Goal: Task Accomplishment & Management: Manage account settings

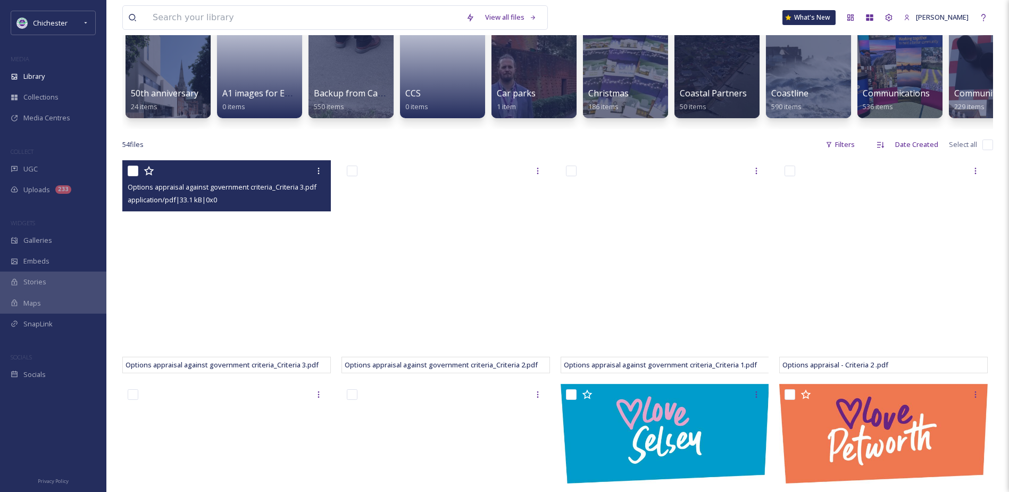
scroll to position [106, 0]
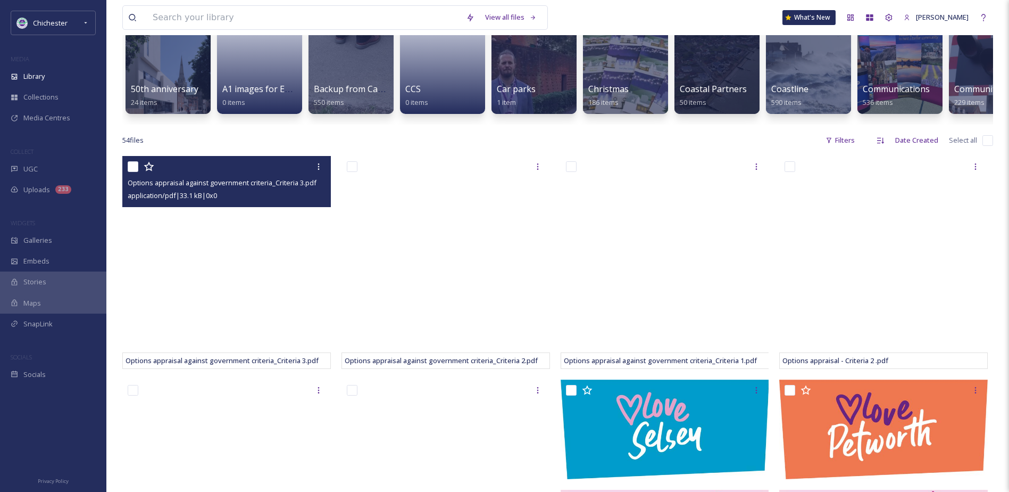
click at [180, 176] on div at bounding box center [228, 166] width 201 height 19
click at [318, 170] on icon at bounding box center [319, 166] width 2 height 6
click at [305, 195] on div "View File" at bounding box center [288, 189] width 79 height 21
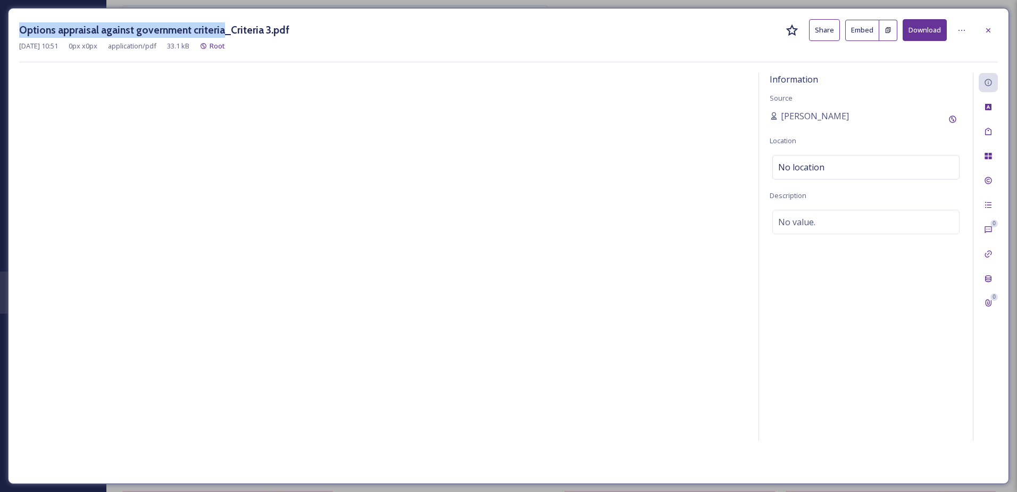
drag, startPoint x: 21, startPoint y: 29, endPoint x: 215, endPoint y: 30, distance: 194.7
click at [215, 30] on h3 "Options appraisal against government criteria_Criteria 3.pdf" at bounding box center [154, 29] width 270 height 15
drag, startPoint x: 215, startPoint y: 30, endPoint x: 209, endPoint y: 26, distance: 8.1
copy h3 "Options appraisal against government criteria"
click at [799, 214] on div "No value." at bounding box center [866, 222] width 187 height 24
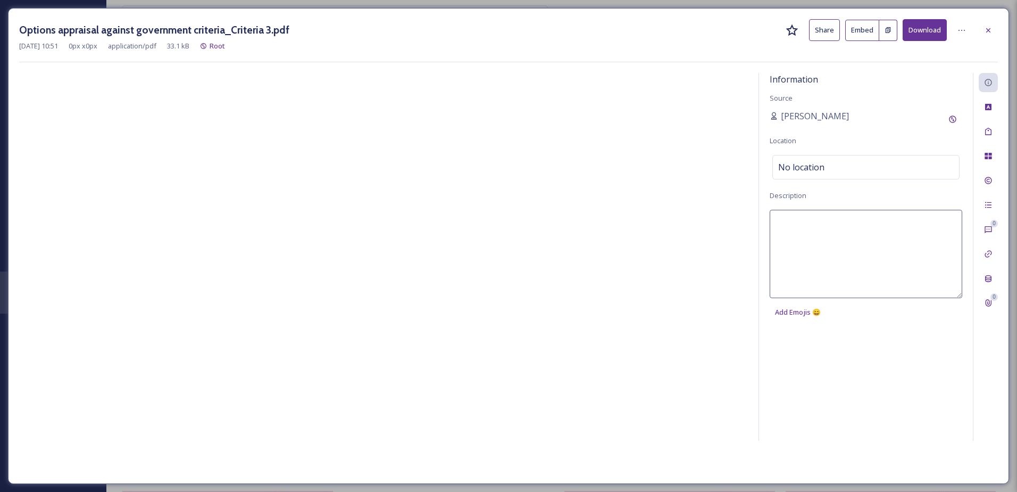
click at [799, 228] on textarea at bounding box center [866, 254] width 193 height 88
paste textarea "Options appraisal against government criteria"
type textarea "Shaping [GEOGRAPHIC_DATA] - Options appraisal against government criteria"
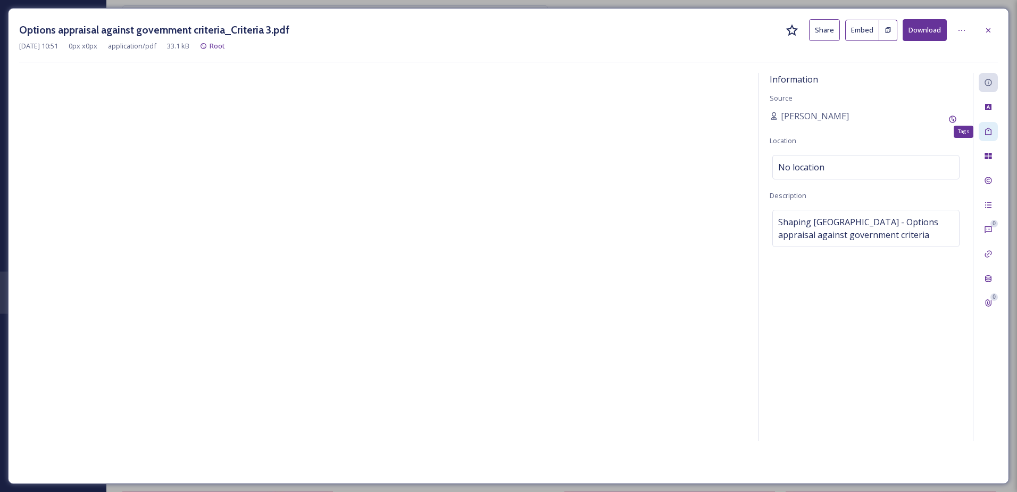
click at [991, 130] on icon at bounding box center [988, 131] width 6 height 7
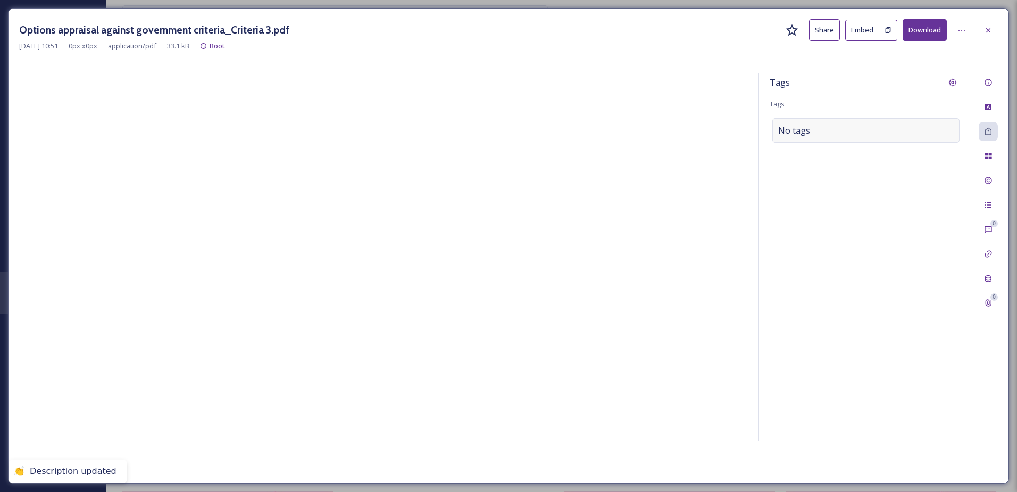
click at [853, 129] on div "No tags" at bounding box center [866, 130] width 187 height 24
click at [833, 128] on input at bounding box center [831, 130] width 106 height 13
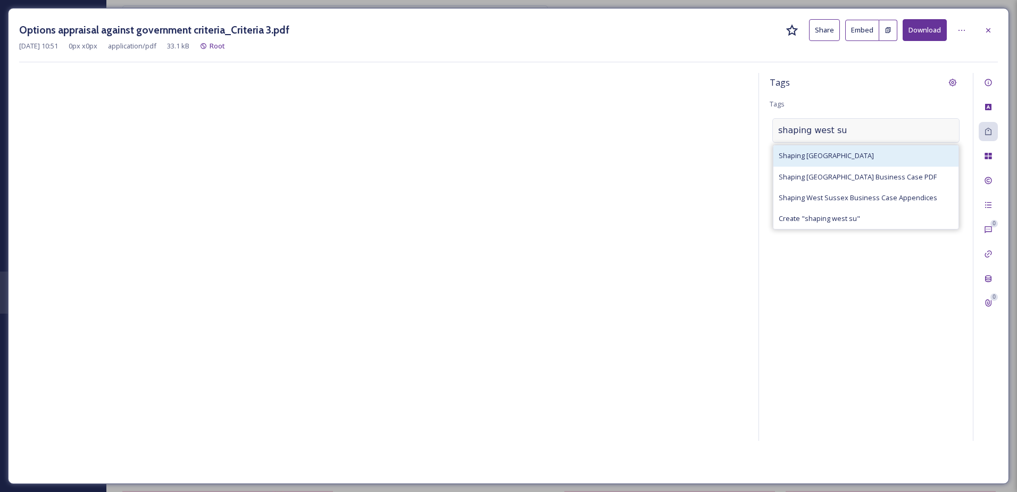
type input "shaping west su"
click at [840, 150] on div "Shaping [GEOGRAPHIC_DATA]" at bounding box center [866, 155] width 185 height 21
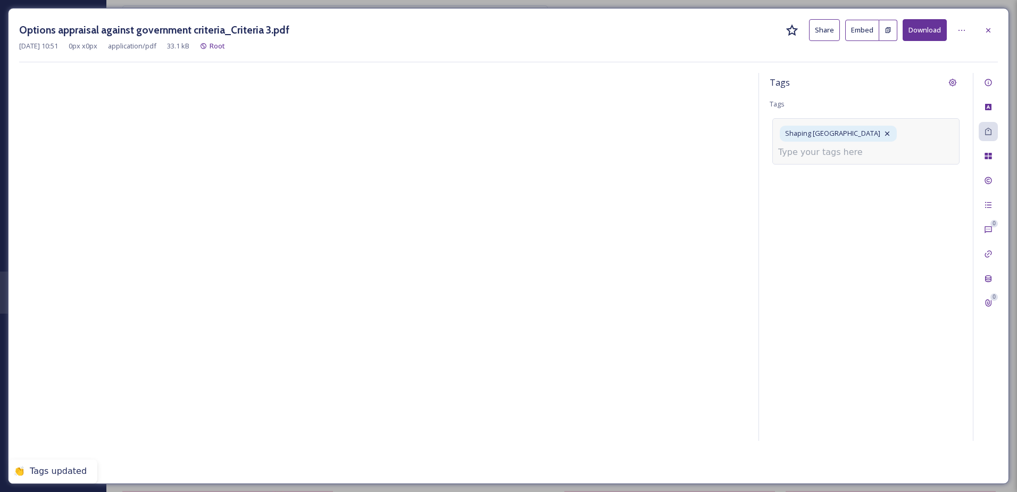
click at [842, 153] on input at bounding box center [831, 152] width 106 height 13
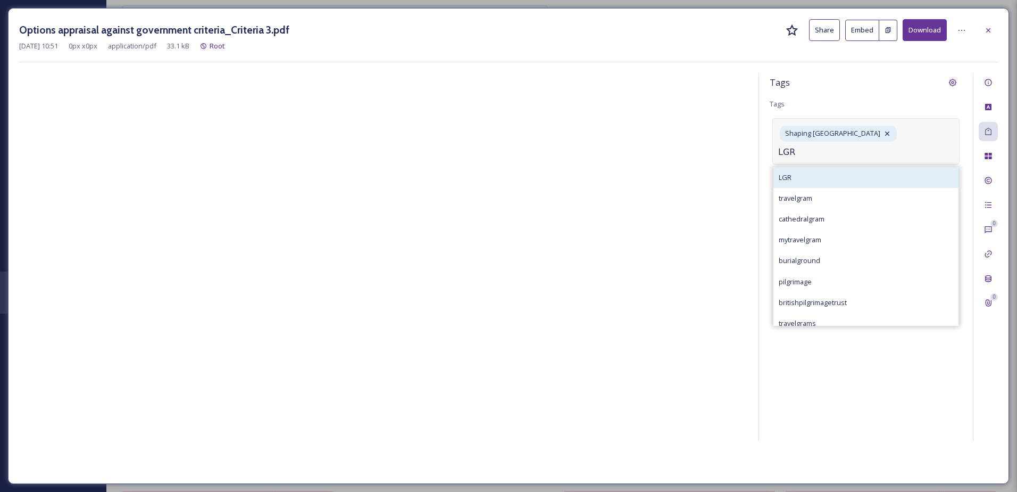
type input "LGR"
click at [855, 170] on div "LGR" at bounding box center [866, 177] width 185 height 21
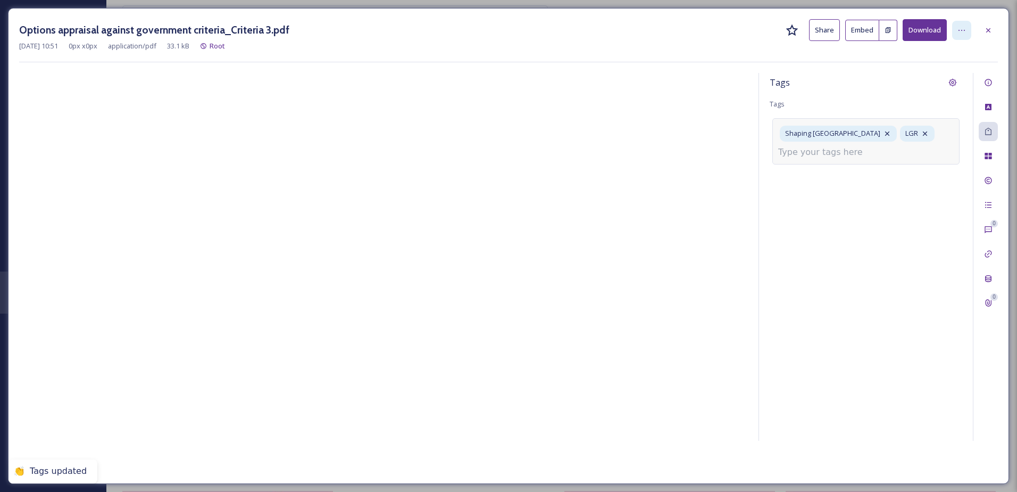
click at [953, 24] on div at bounding box center [961, 30] width 19 height 19
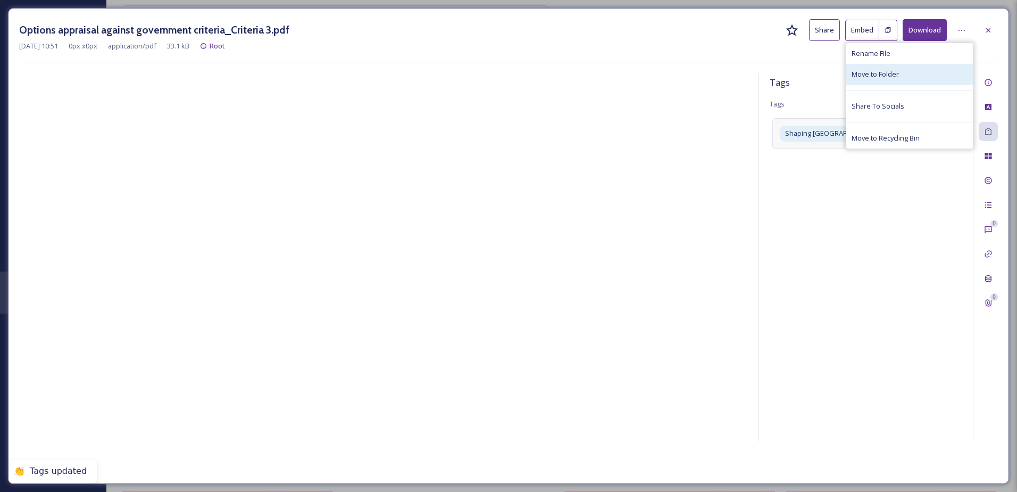
click at [904, 76] on div "Move to Folder" at bounding box center [910, 74] width 127 height 21
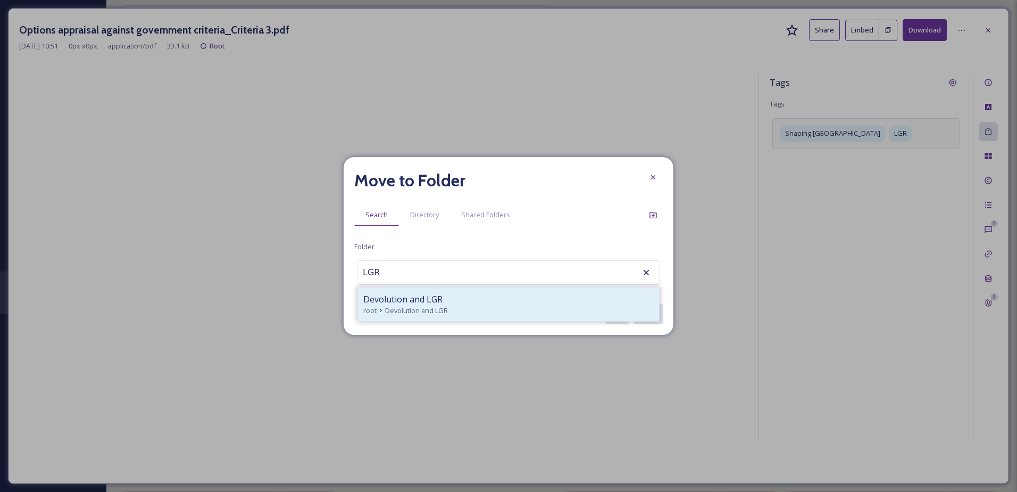
click at [466, 312] on div "root Devolution and LGR" at bounding box center [508, 310] width 291 height 10
type input "Devolution and LGR"
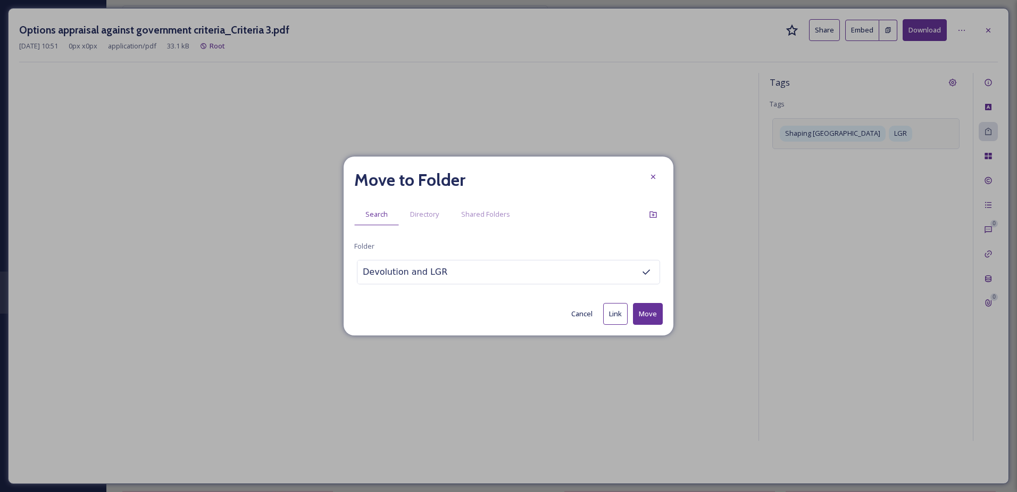
click at [638, 305] on button "Move" at bounding box center [648, 314] width 30 height 22
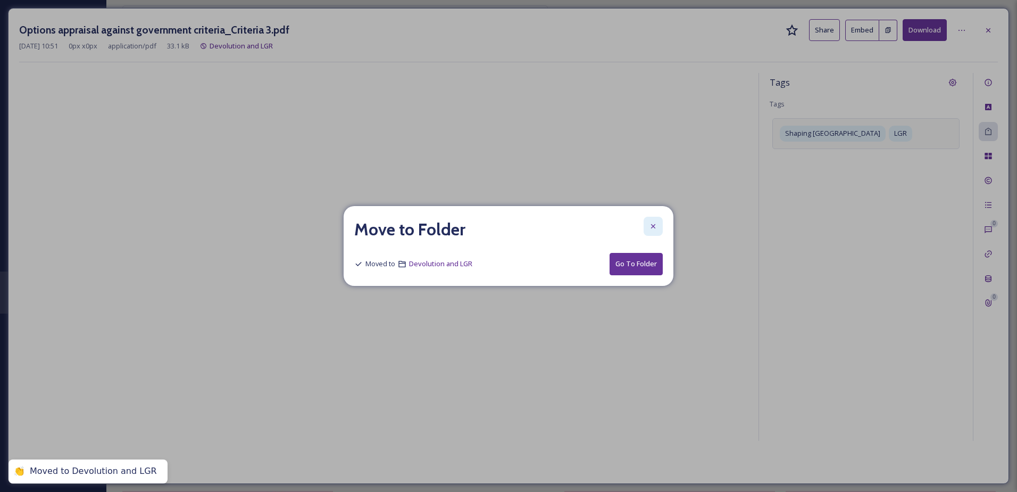
click at [651, 224] on icon at bounding box center [653, 226] width 9 height 9
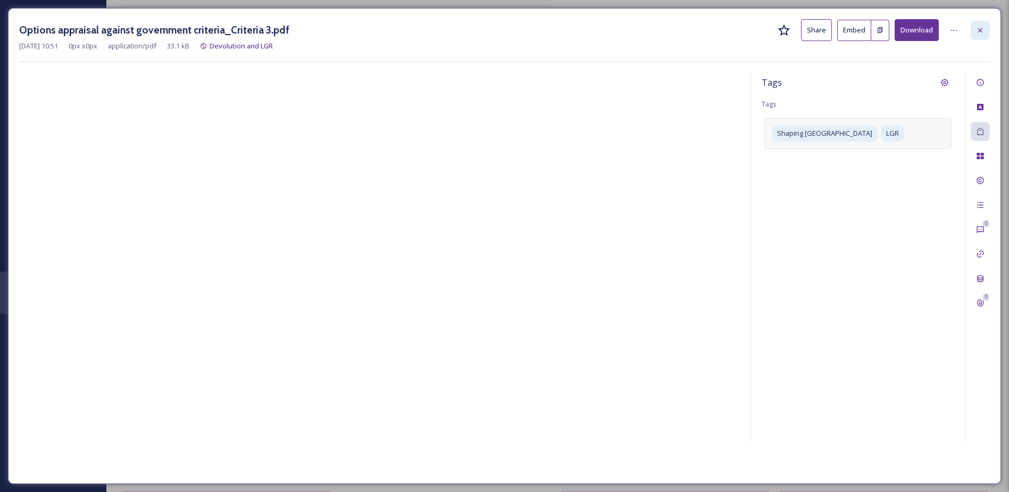
click at [982, 26] on icon at bounding box center [980, 30] width 9 height 9
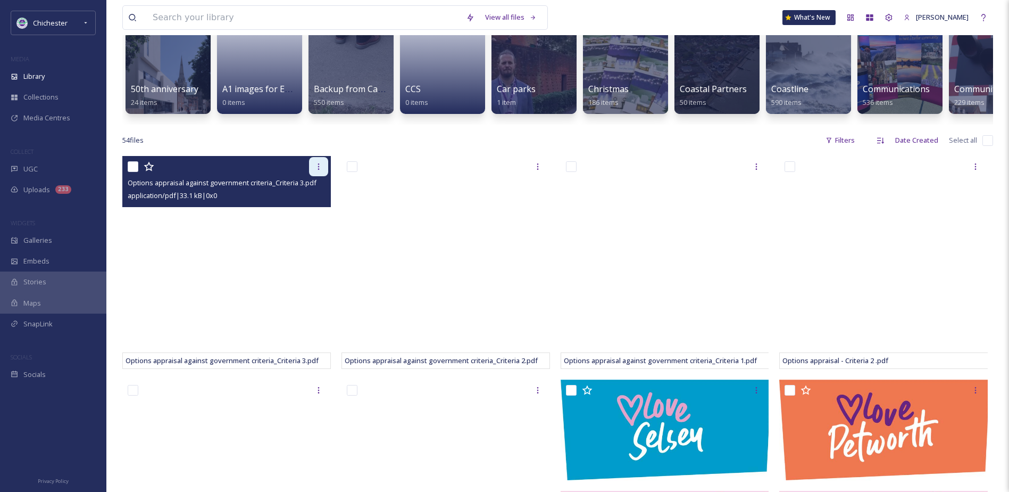
click at [322, 171] on icon at bounding box center [318, 166] width 9 height 9
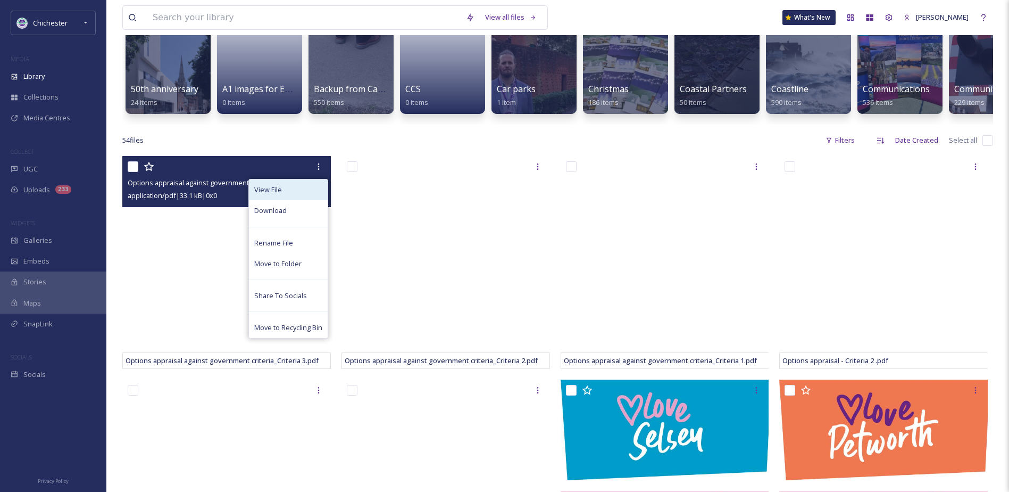
click at [293, 200] on div "View File" at bounding box center [288, 189] width 79 height 21
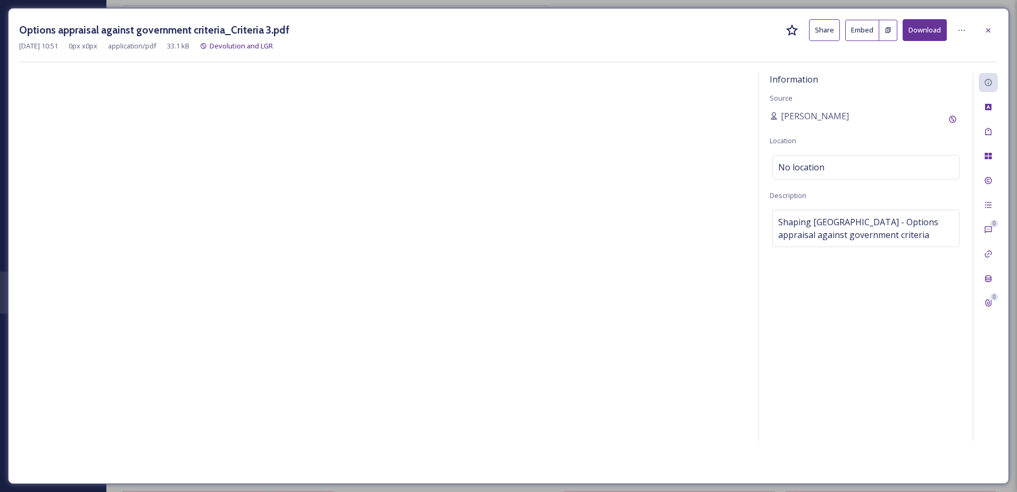
click at [996, 14] on div "Options appraisal against government criteria_Criteria 3.pdf Share Embed Downlo…" at bounding box center [508, 246] width 1001 height 476
click at [990, 30] on icon at bounding box center [988, 30] width 9 height 9
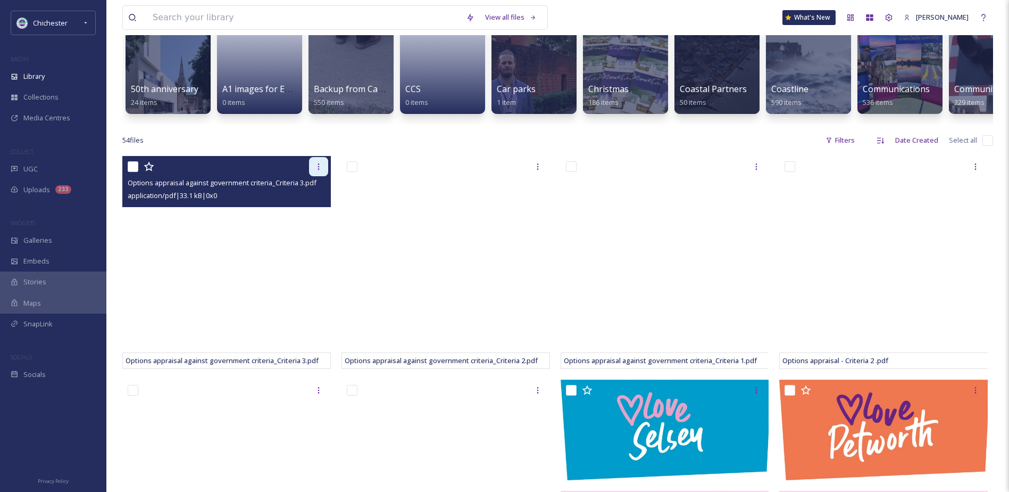
click at [317, 176] on div at bounding box center [318, 166] width 19 height 19
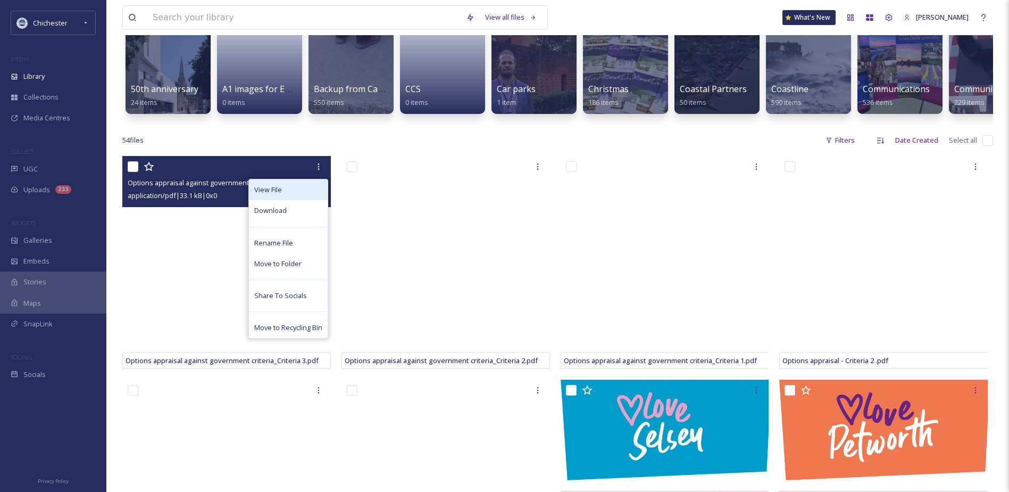
click at [280, 195] on span "View File" at bounding box center [268, 190] width 28 height 10
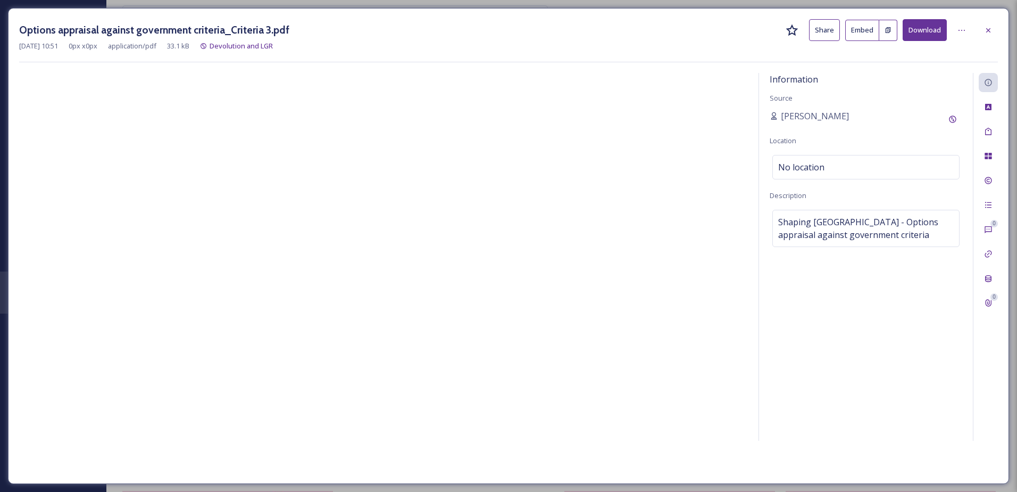
click at [986, 36] on div at bounding box center [988, 30] width 19 height 19
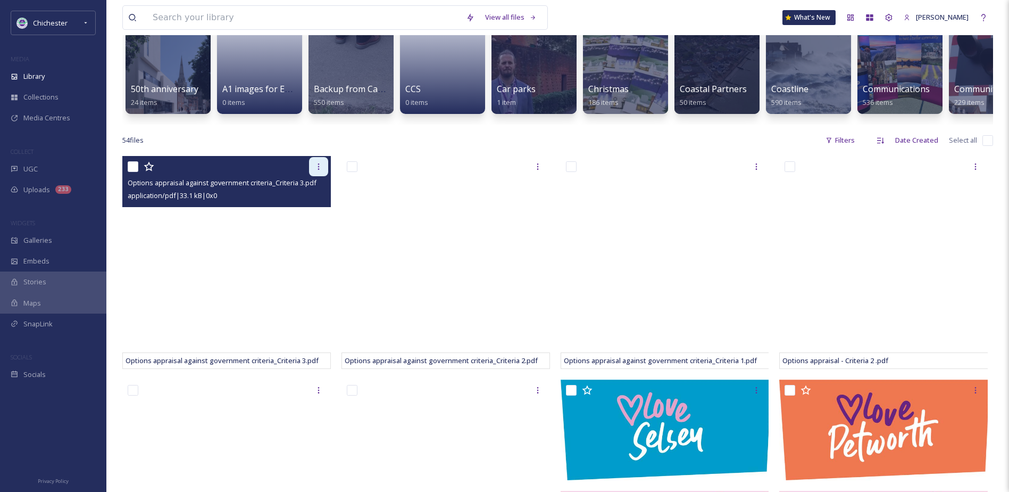
click at [324, 171] on div at bounding box center [318, 166] width 19 height 19
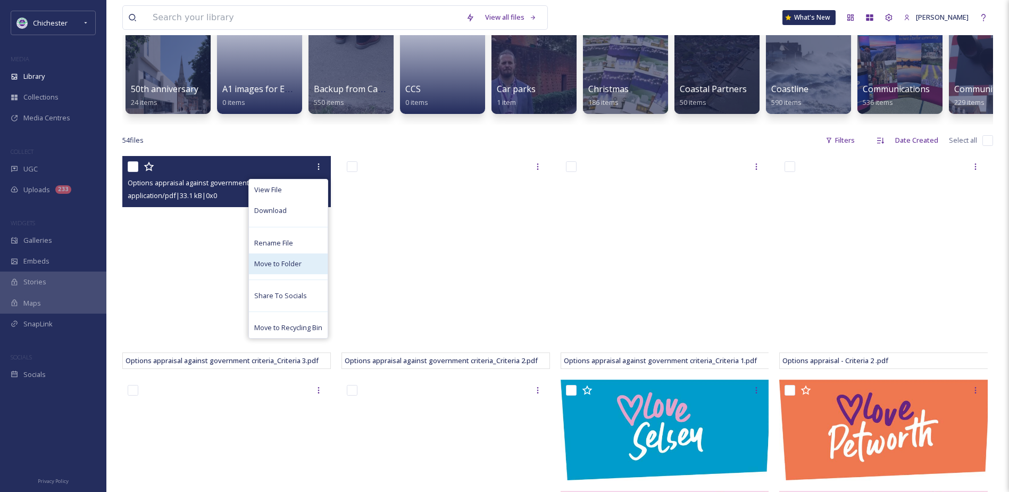
click at [272, 269] on span "Move to Folder" at bounding box center [277, 264] width 47 height 10
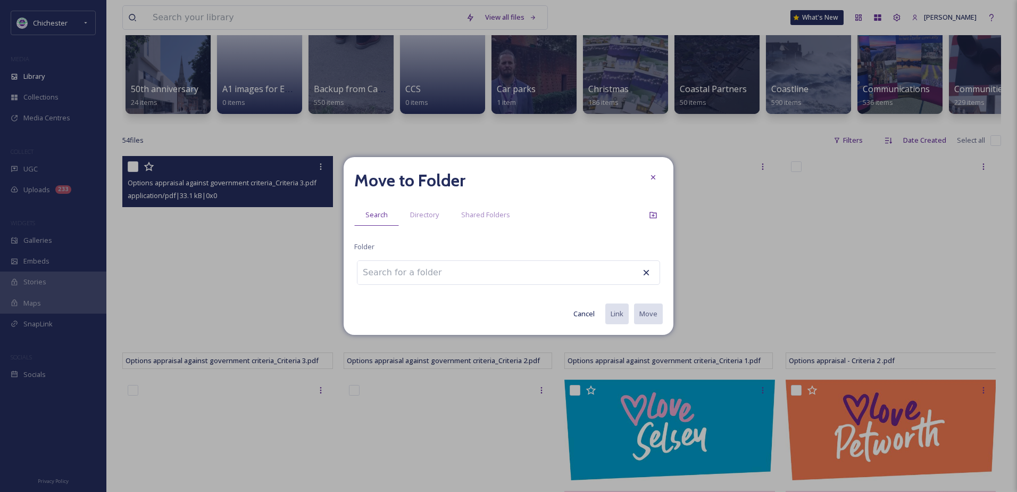
click at [373, 269] on input at bounding box center [416, 272] width 117 height 23
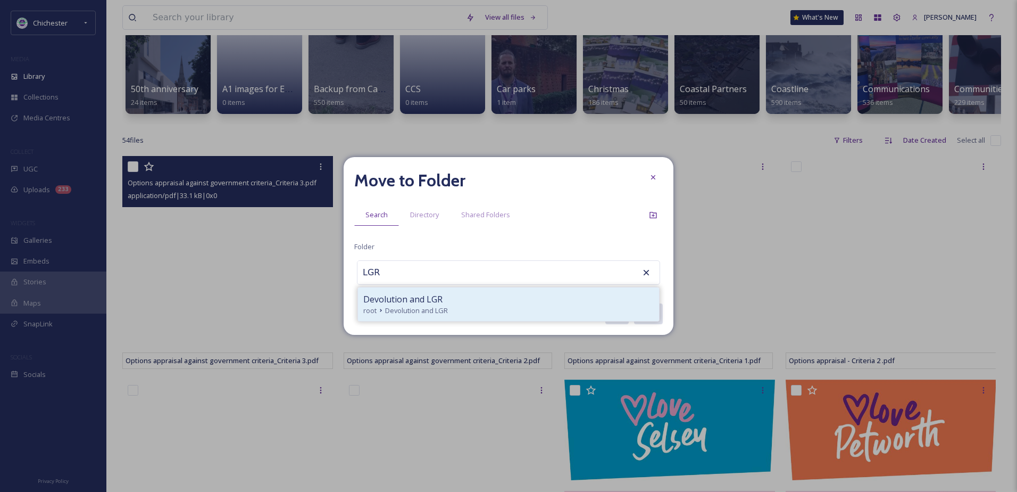
click at [461, 306] on div "root Devolution and LGR" at bounding box center [508, 310] width 291 height 10
type input "Devolution and LGR"
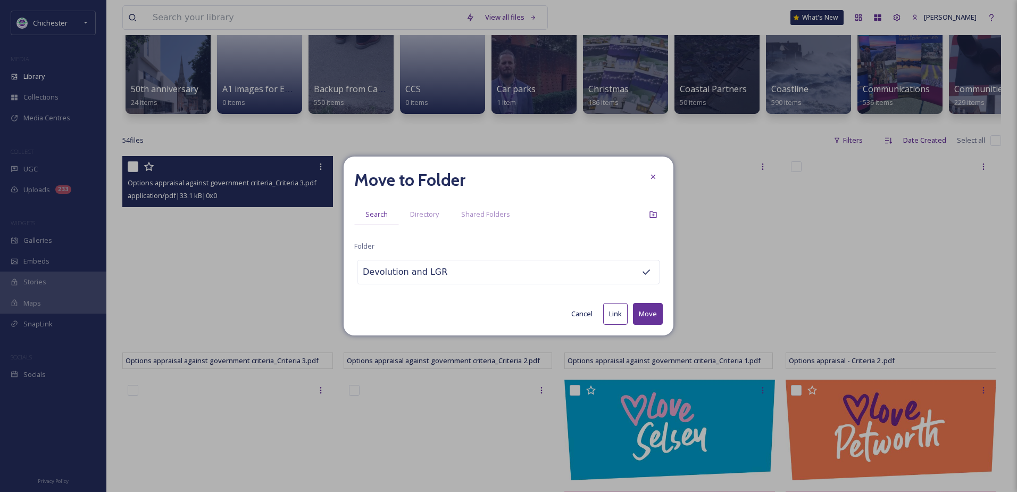
click at [657, 314] on button "Move" at bounding box center [648, 314] width 30 height 22
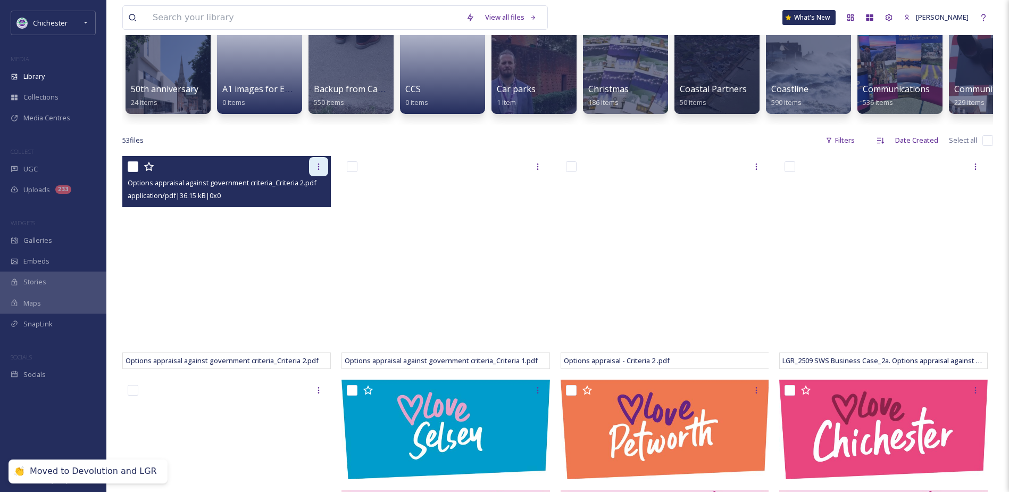
click at [324, 167] on div at bounding box center [318, 166] width 19 height 19
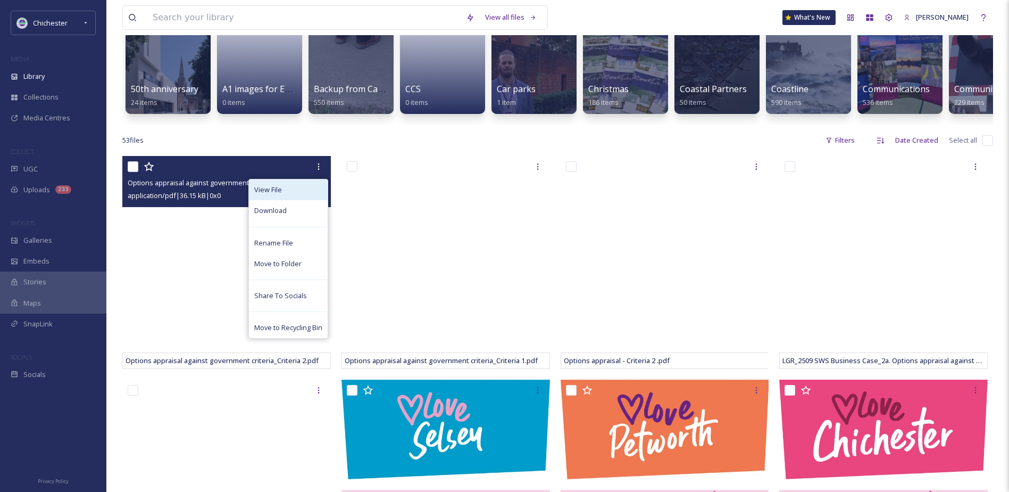
click at [298, 200] on div "View File" at bounding box center [288, 189] width 79 height 21
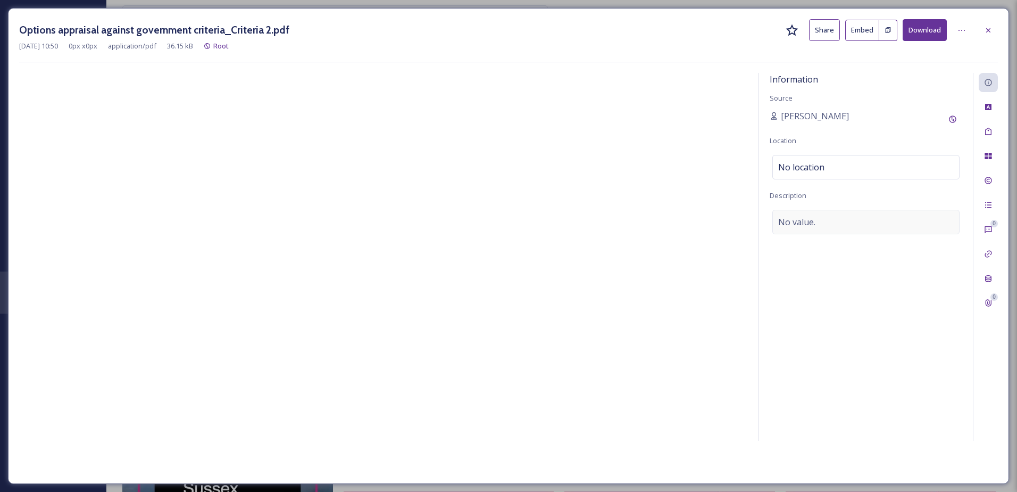
click at [835, 219] on div "No value." at bounding box center [866, 222] width 187 height 24
click at [806, 230] on textarea at bounding box center [866, 254] width 193 height 88
paste textarea "Options appraisal against government criteria"
type textarea "Shaping [GEOGRAPHIC_DATA] - Options appraisal against government criteria"
click at [996, 129] on div at bounding box center [988, 131] width 19 height 19
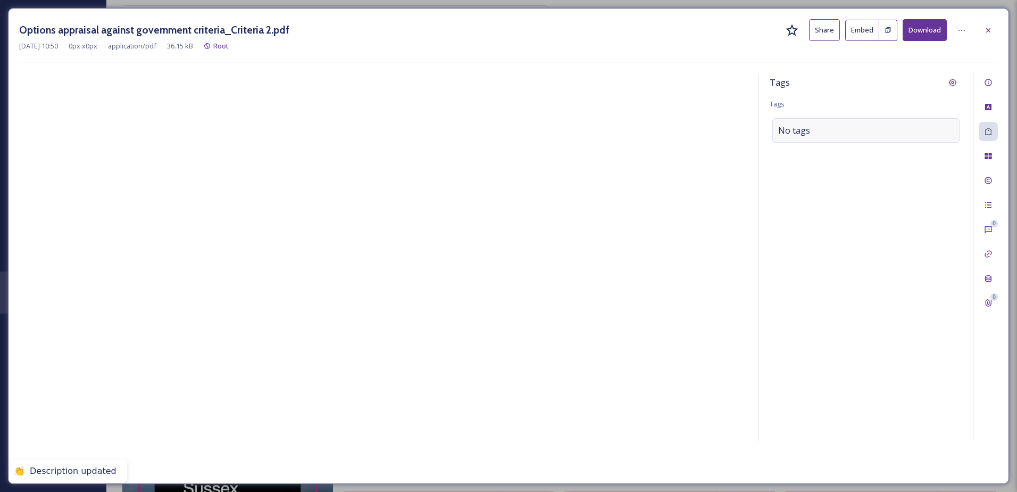
click at [829, 134] on div "No tags" at bounding box center [866, 130] width 187 height 24
click at [815, 141] on div at bounding box center [866, 130] width 187 height 24
click at [809, 131] on input at bounding box center [831, 130] width 106 height 13
type input "shaping"
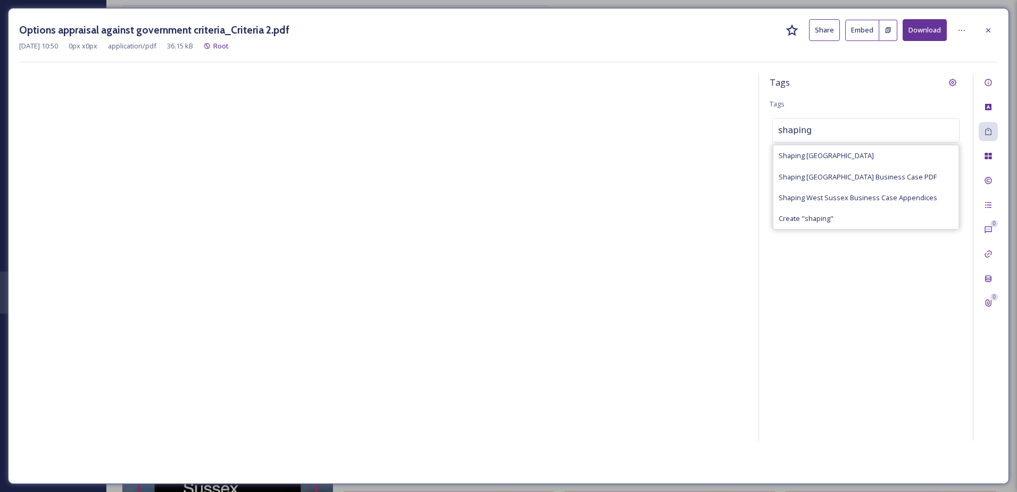
click at [811, 143] on div "Tags Tags shaping Shaping [GEOGRAPHIC_DATA] Shaping [GEOGRAPHIC_DATA] Business …" at bounding box center [866, 257] width 214 height 368
click at [819, 135] on div "No tags" at bounding box center [866, 130] width 187 height 24
click at [823, 149] on div "Shaping [GEOGRAPHIC_DATA]" at bounding box center [866, 155] width 185 height 21
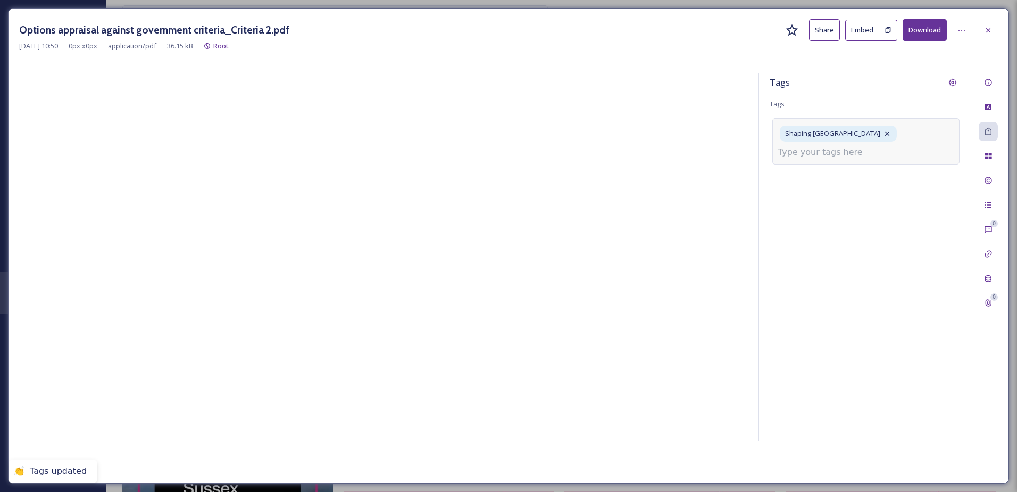
click at [809, 159] on div "Shaping [GEOGRAPHIC_DATA]" at bounding box center [866, 141] width 187 height 46
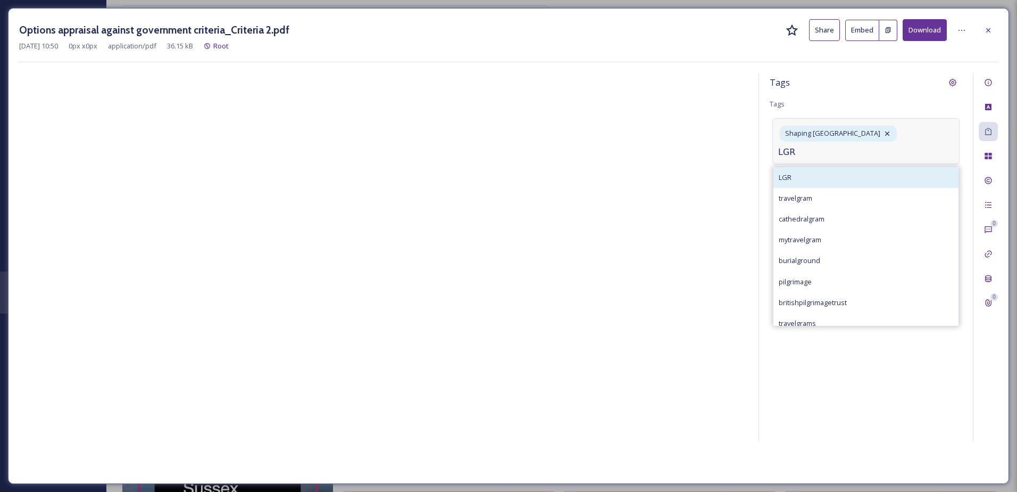
type input "LGR"
click at [795, 176] on div "LGR" at bounding box center [866, 177] width 185 height 21
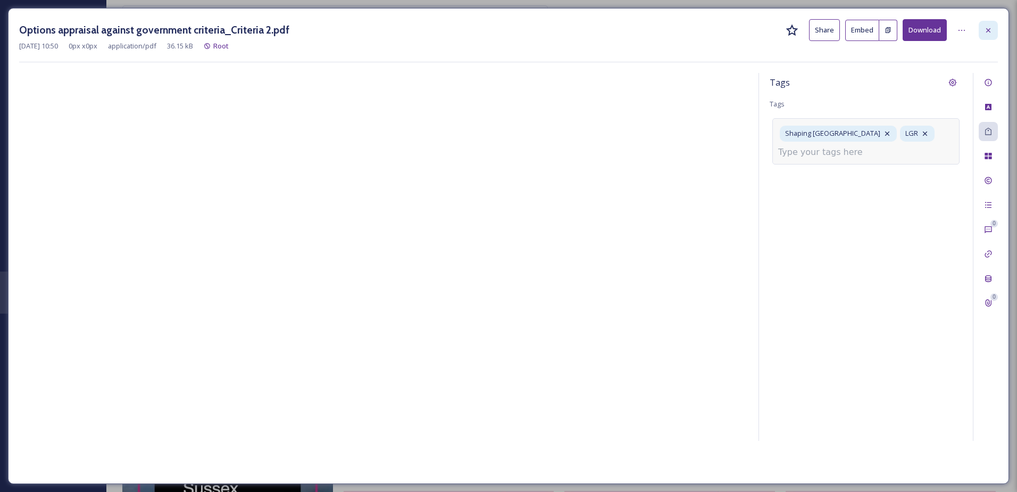
click at [989, 29] on icon at bounding box center [988, 30] width 9 height 9
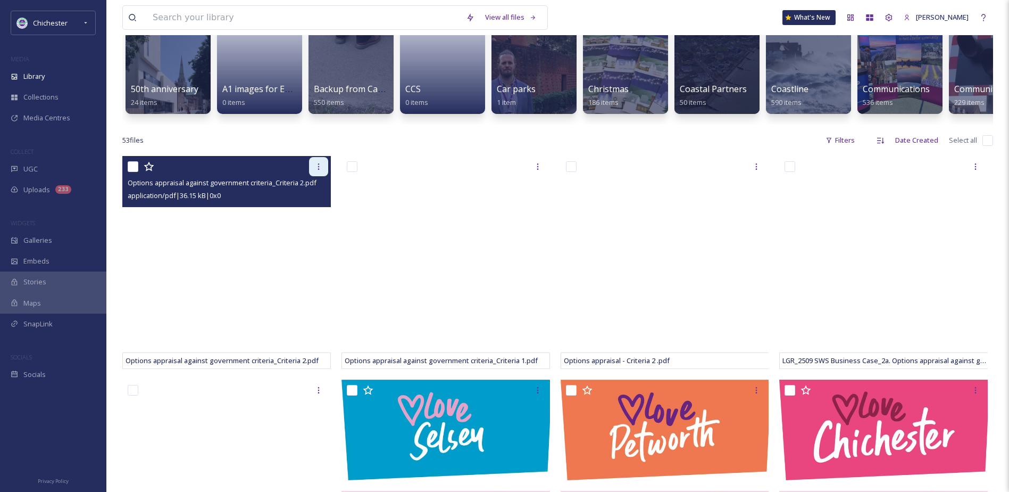
click at [314, 171] on icon at bounding box center [318, 166] width 9 height 9
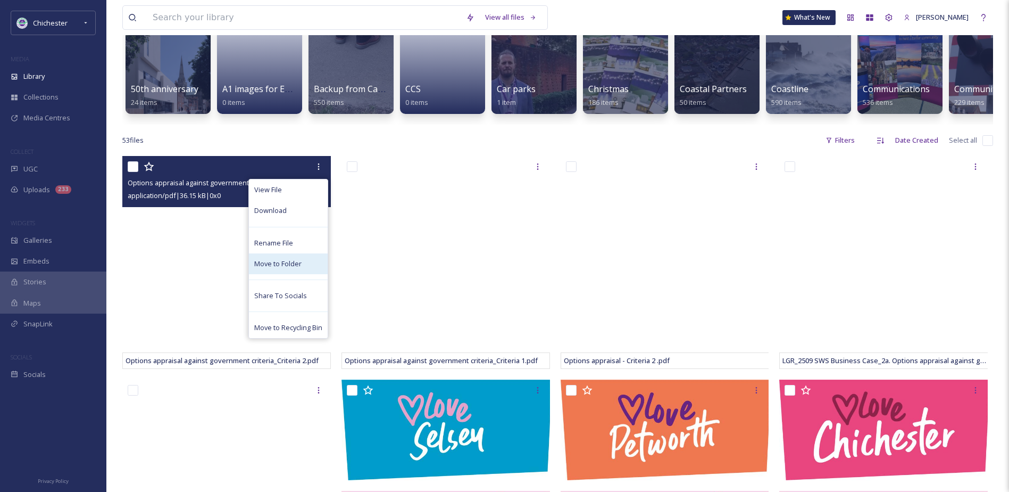
click at [263, 269] on span "Move to Folder" at bounding box center [277, 264] width 47 height 10
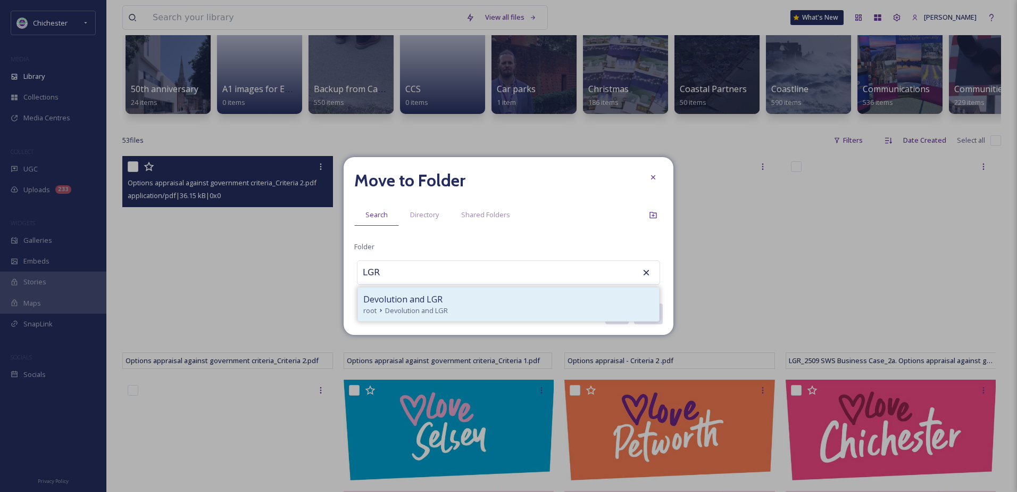
click at [410, 297] on span "Devolution and LGR" at bounding box center [402, 299] width 79 height 13
type input "Devolution and LGR"
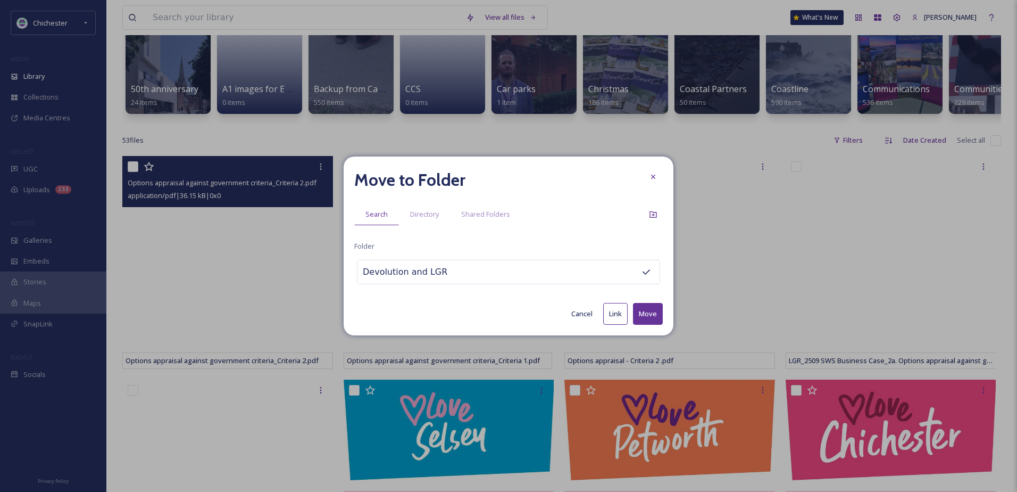
click at [662, 311] on button "Move" at bounding box center [648, 314] width 30 height 22
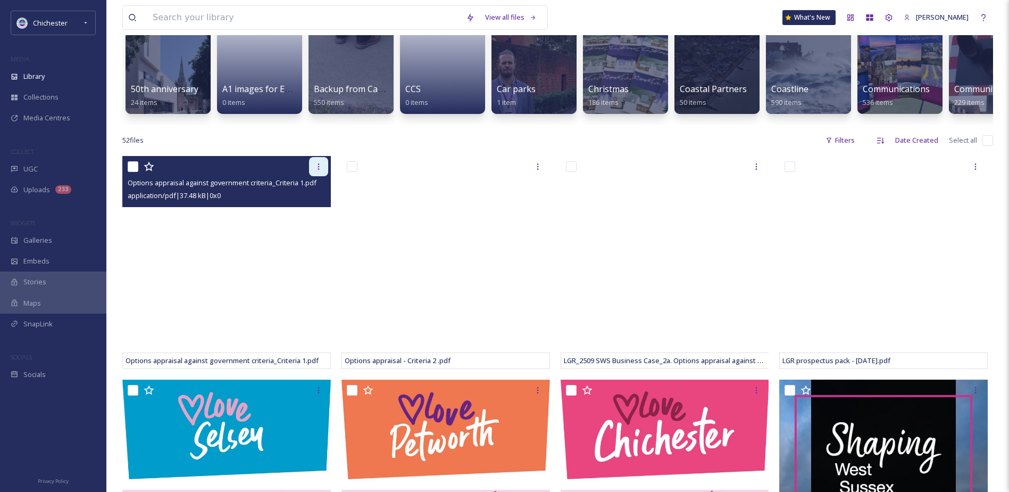
click at [321, 171] on icon at bounding box center [318, 166] width 9 height 9
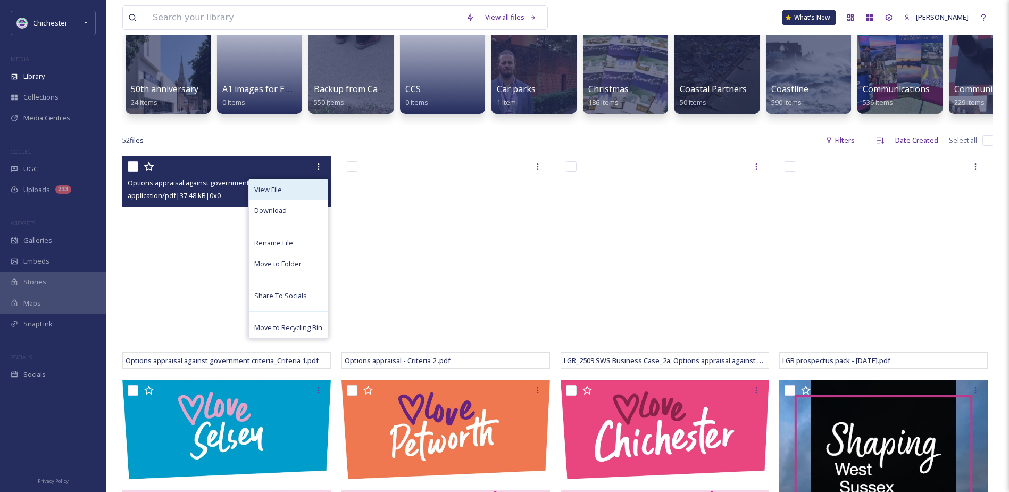
click at [312, 193] on div "View File" at bounding box center [288, 189] width 79 height 21
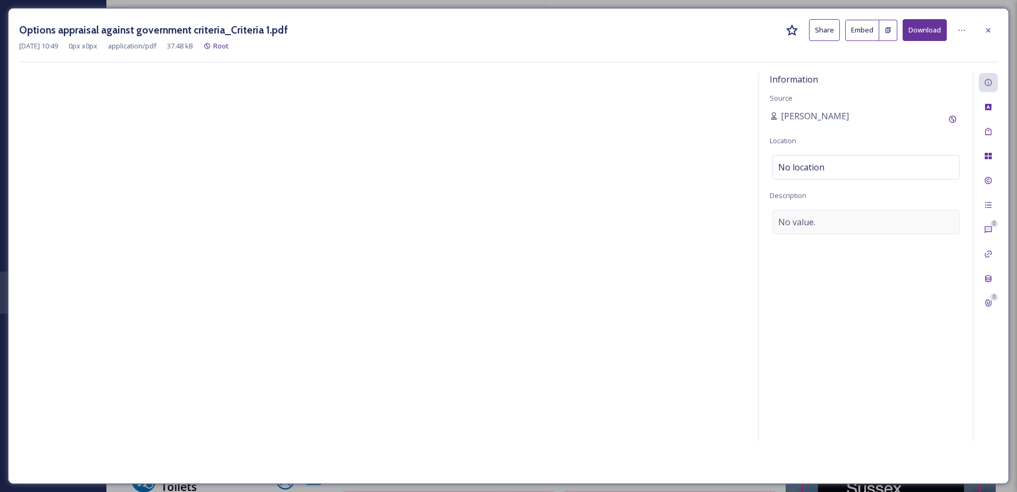
click at [836, 228] on div "No value." at bounding box center [866, 222] width 187 height 24
click at [776, 222] on textarea "Options appraisal against government criteria" at bounding box center [866, 254] width 193 height 88
click at [830, 222] on textarea "Shaping West ussexOptions appraisal against government criteria" at bounding box center [866, 254] width 193 height 88
drag, startPoint x: 856, startPoint y: 219, endPoint x: 856, endPoint y: 224, distance: 5.3
click at [856, 218] on textarea "Shaping West SussexOptions appraisal against government criteria" at bounding box center [866, 254] width 193 height 88
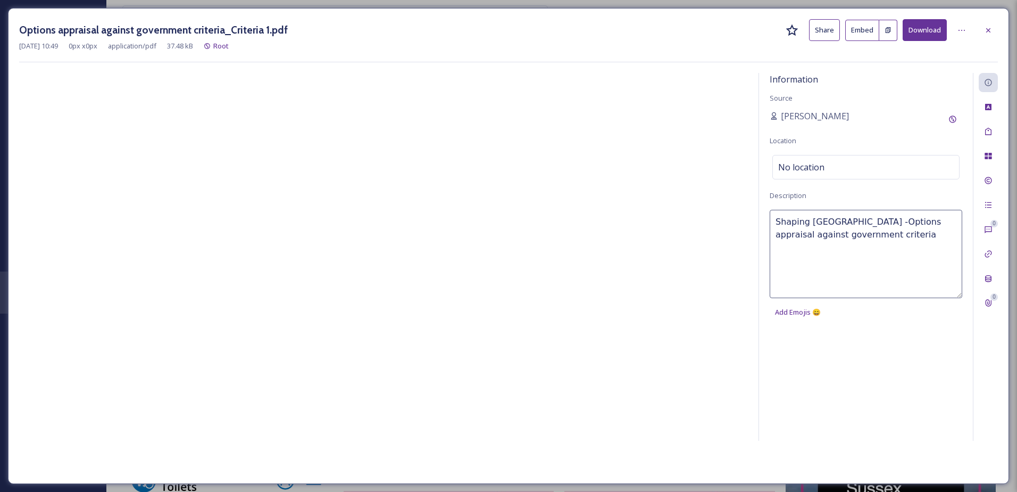
type textarea "Shaping [GEOGRAPHIC_DATA] - Options appraisal against government criteria"
click at [992, 128] on icon at bounding box center [988, 131] width 9 height 9
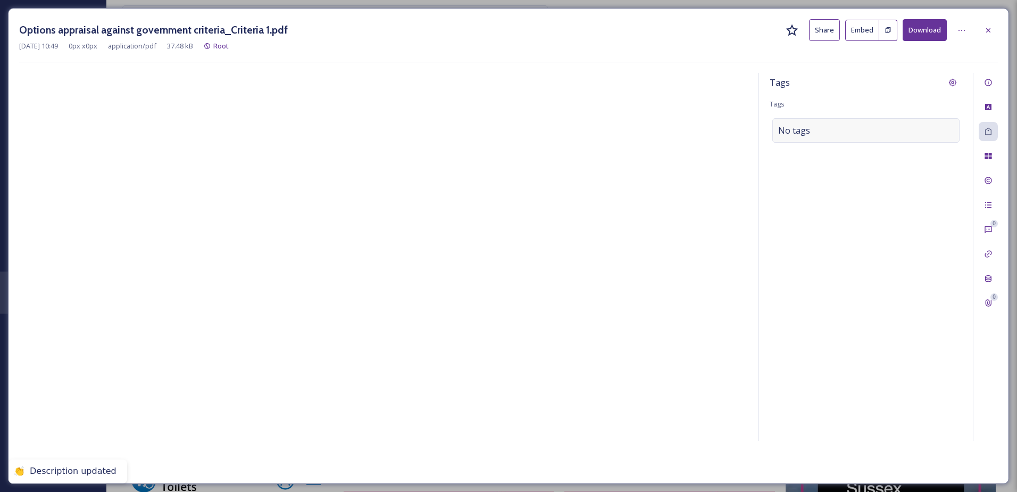
click at [819, 132] on div "No tags" at bounding box center [866, 130] width 187 height 24
click at [810, 136] on input at bounding box center [831, 130] width 106 height 13
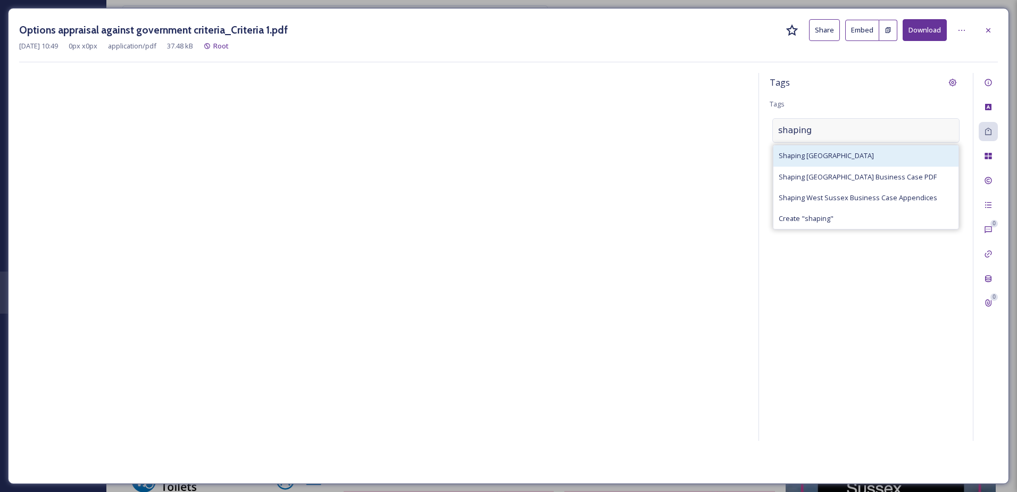
type input "shaping"
click at [819, 154] on span "Shaping [GEOGRAPHIC_DATA]" at bounding box center [826, 156] width 95 height 10
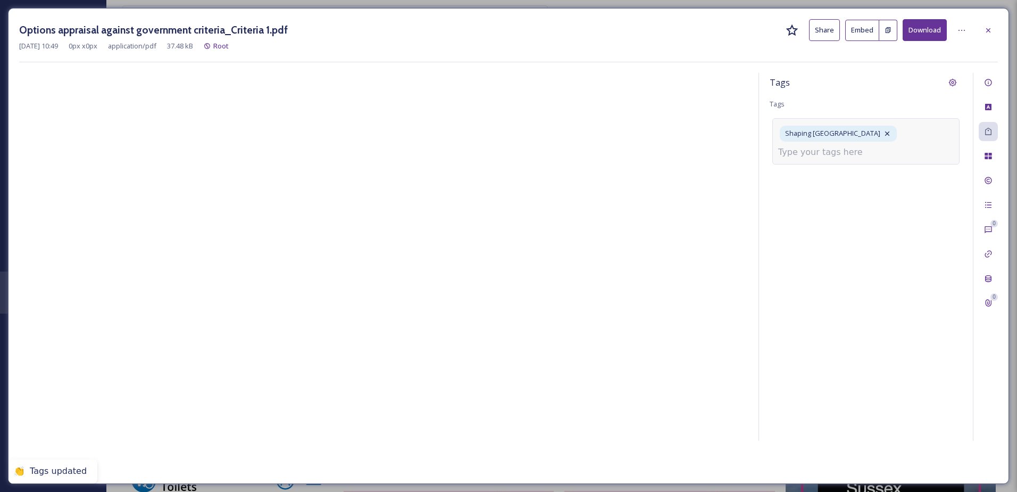
click at [843, 156] on input at bounding box center [831, 152] width 106 height 13
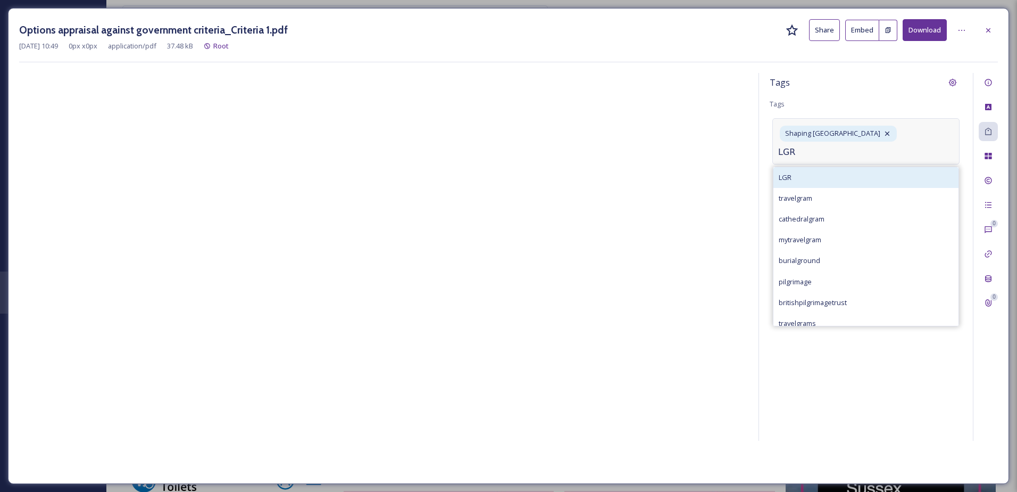
type input "LGR"
click at [818, 179] on div "LGR" at bounding box center [866, 177] width 185 height 21
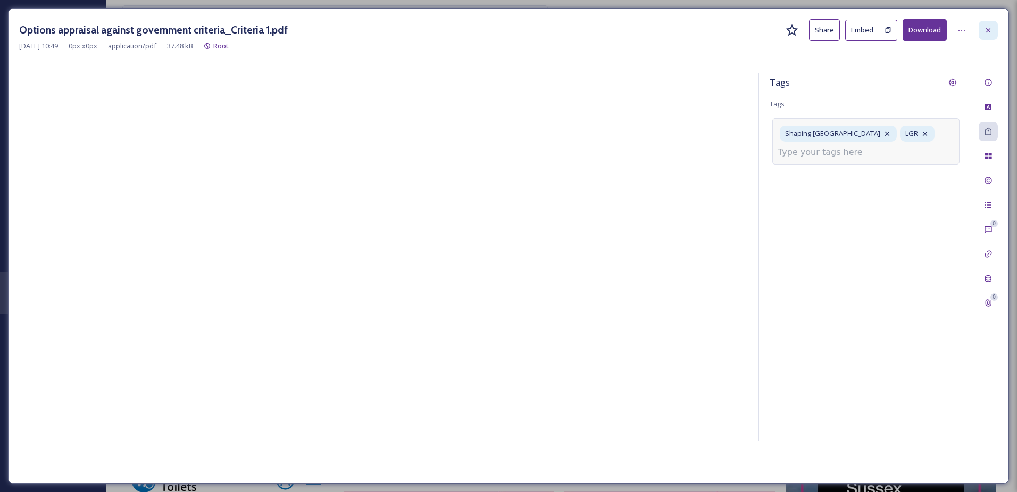
click at [987, 33] on icon at bounding box center [988, 30] width 9 height 9
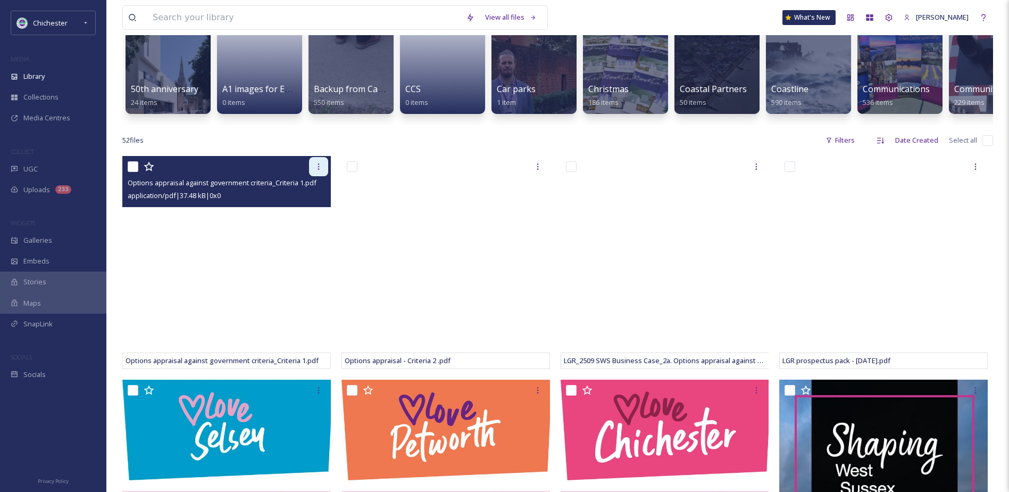
click at [312, 174] on div at bounding box center [318, 166] width 19 height 19
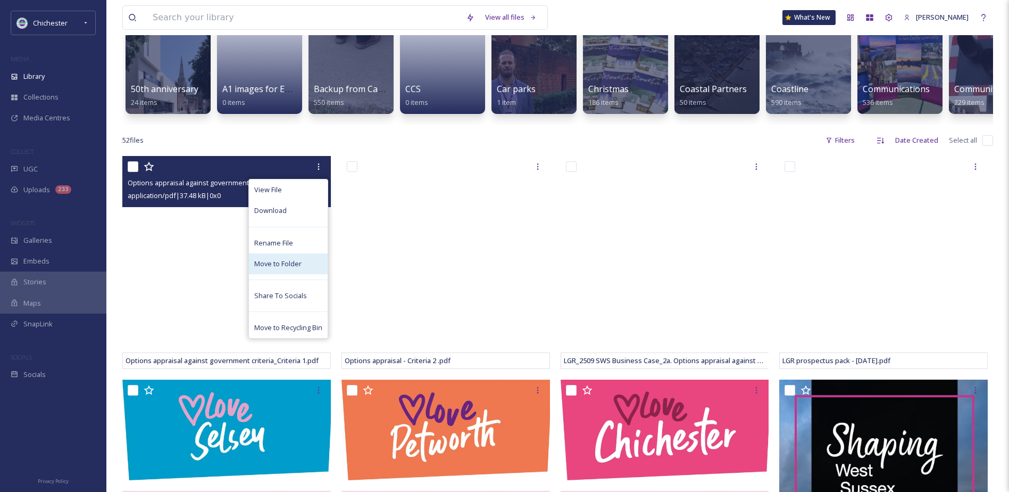
click at [270, 269] on span "Move to Folder" at bounding box center [277, 264] width 47 height 10
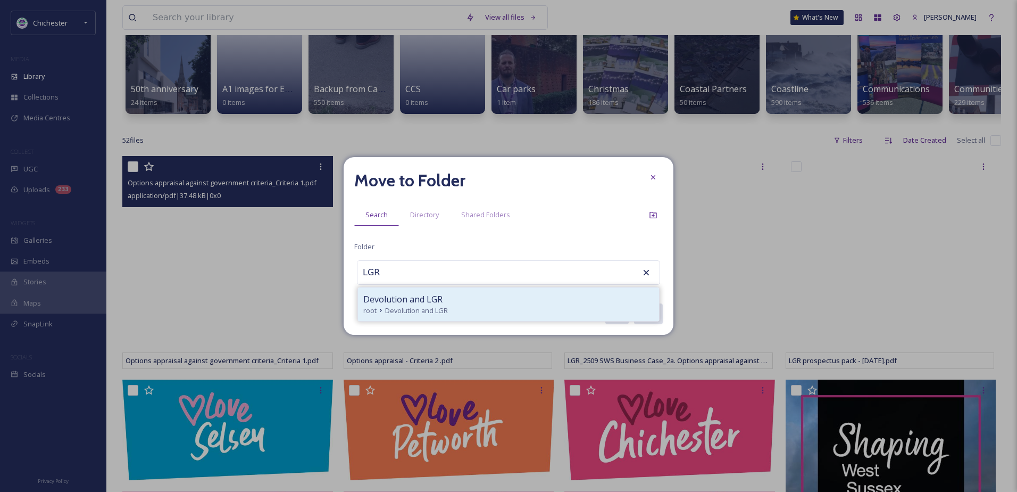
click at [455, 294] on div "Devolution and LGR" at bounding box center [508, 299] width 291 height 13
type input "Devolution and LGR"
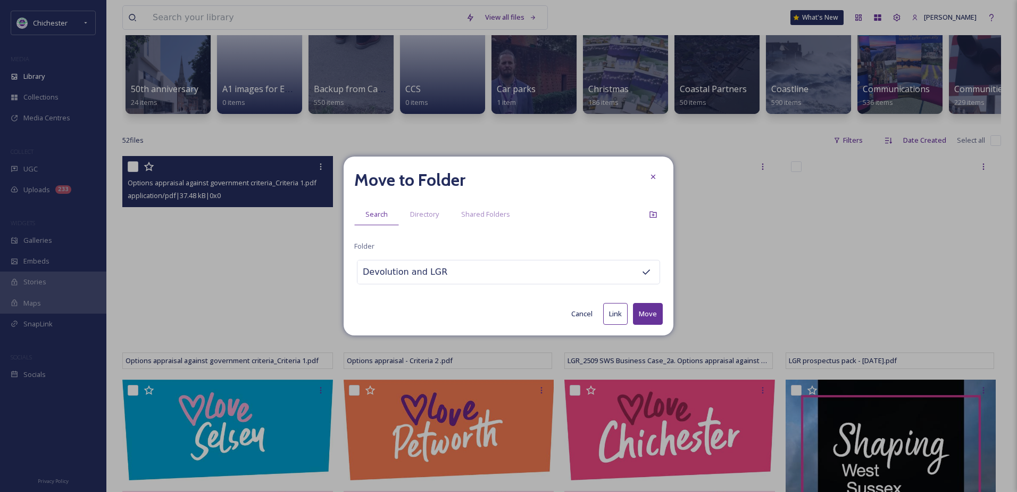
click at [643, 305] on button "Move" at bounding box center [648, 314] width 30 height 22
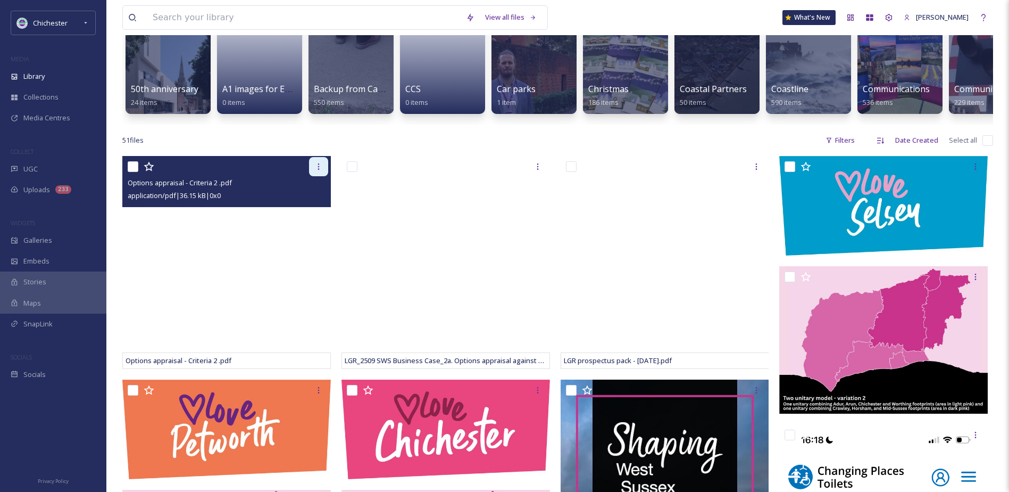
click at [321, 171] on icon at bounding box center [318, 166] width 9 height 9
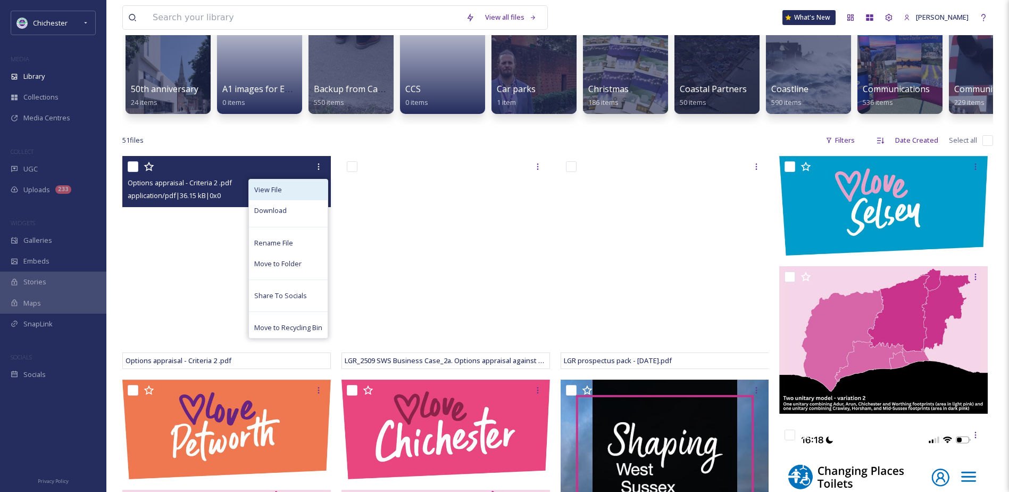
click at [282, 200] on div "View File" at bounding box center [288, 189] width 79 height 21
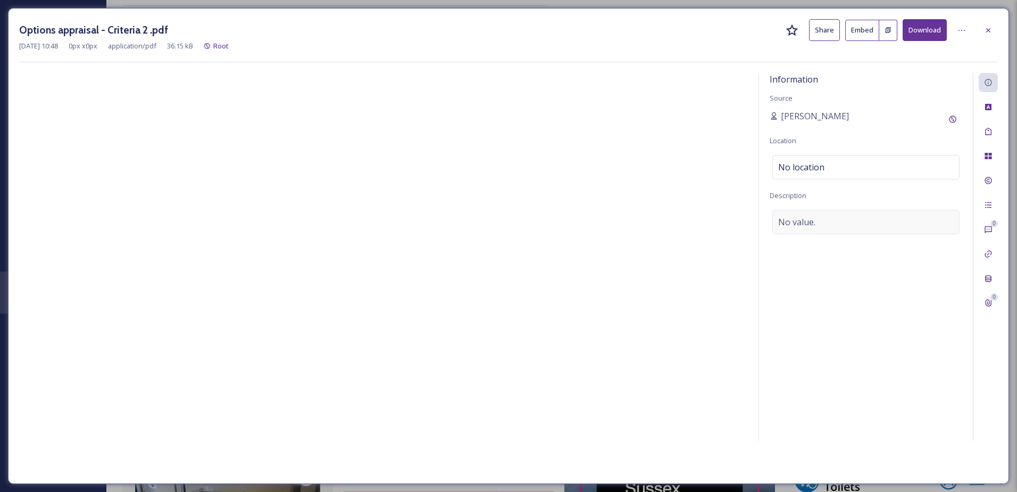
click at [795, 220] on span "No value." at bounding box center [796, 221] width 37 height 13
click at [795, 230] on textarea at bounding box center [866, 254] width 193 height 88
type textarea "s"
paste textarea "Options appraisal against government criteria"
type textarea "Shaping [GEOGRAPHIC_DATA] - Options appraisal against government criteria"
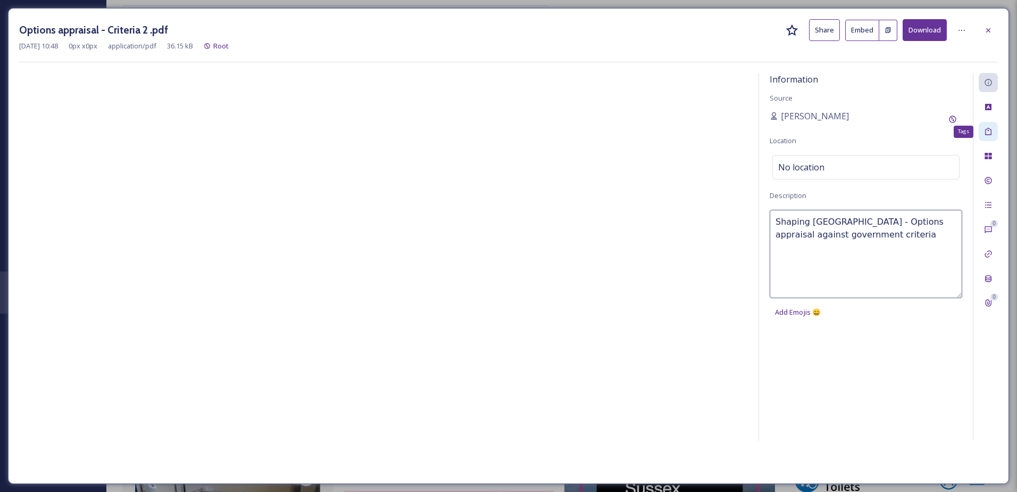
click at [995, 123] on div "Tags" at bounding box center [988, 131] width 19 height 19
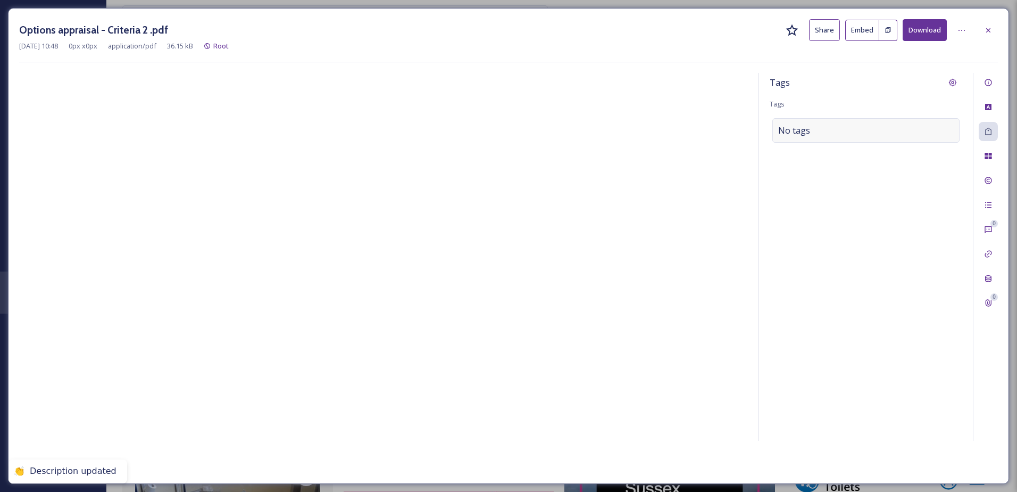
click at [890, 125] on div "No tags" at bounding box center [866, 130] width 187 height 24
click at [849, 137] on div "No tags" at bounding box center [866, 130] width 187 height 24
click at [842, 133] on input at bounding box center [831, 130] width 106 height 13
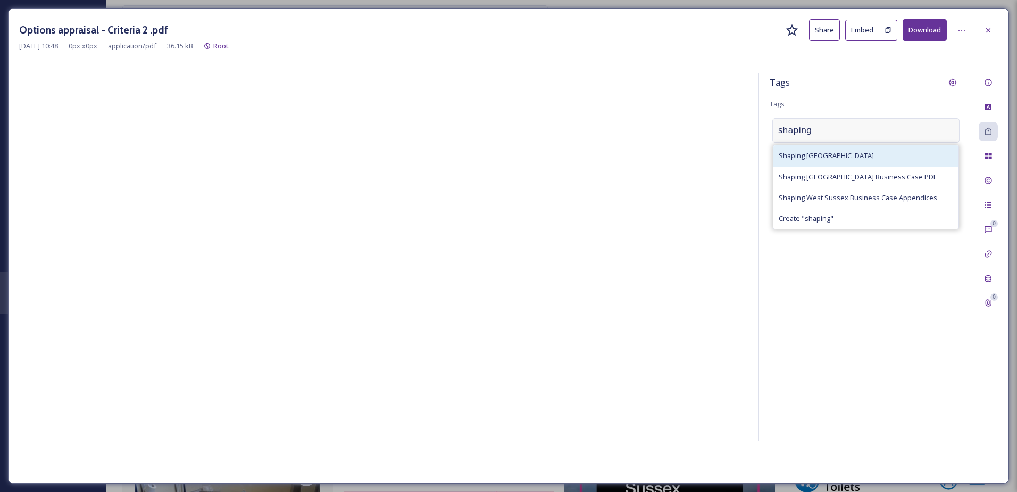
type input "shaping"
click at [827, 150] on div "Shaping [GEOGRAPHIC_DATA]" at bounding box center [866, 155] width 185 height 21
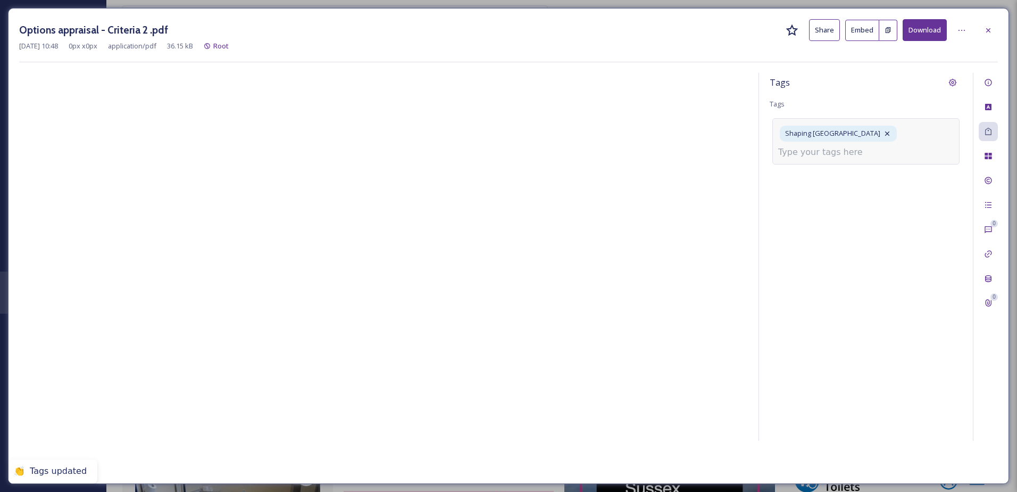
click at [815, 154] on input at bounding box center [831, 152] width 106 height 13
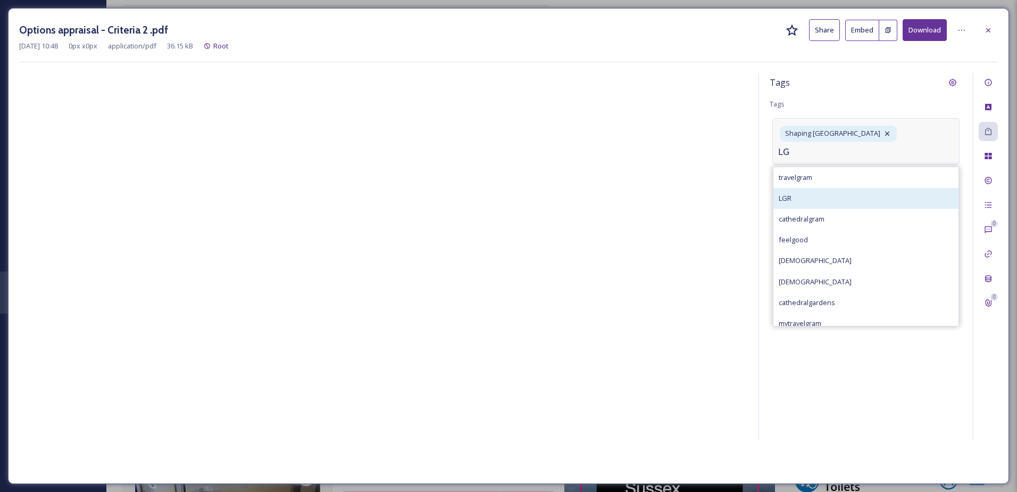
type input "LG"
click at [803, 200] on div "LGR" at bounding box center [866, 198] width 185 height 21
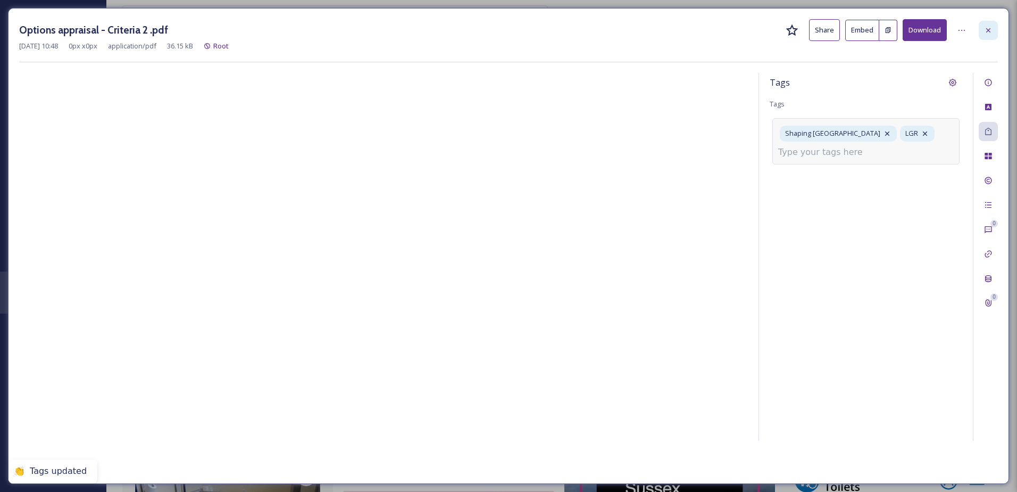
click at [992, 34] on icon at bounding box center [988, 30] width 9 height 9
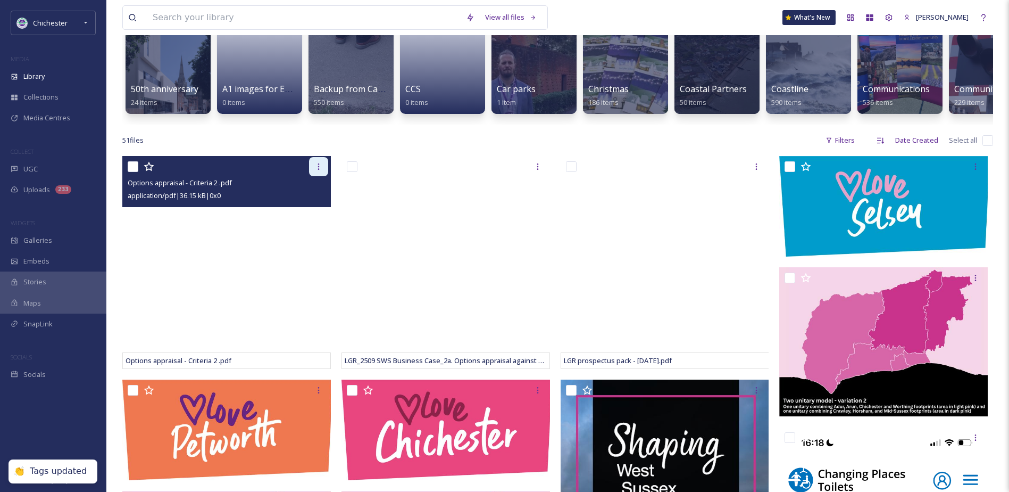
click at [318, 171] on icon at bounding box center [318, 166] width 9 height 9
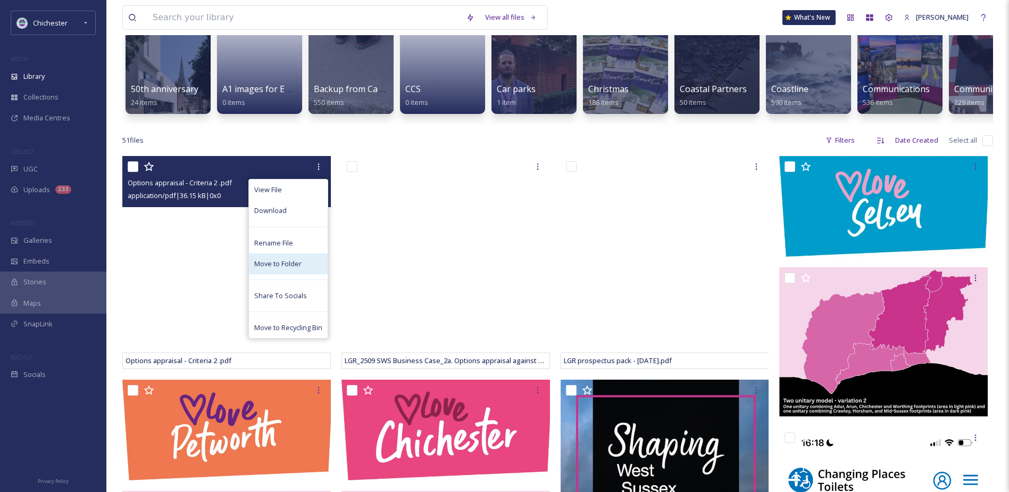
click at [277, 269] on span "Move to Folder" at bounding box center [277, 264] width 47 height 10
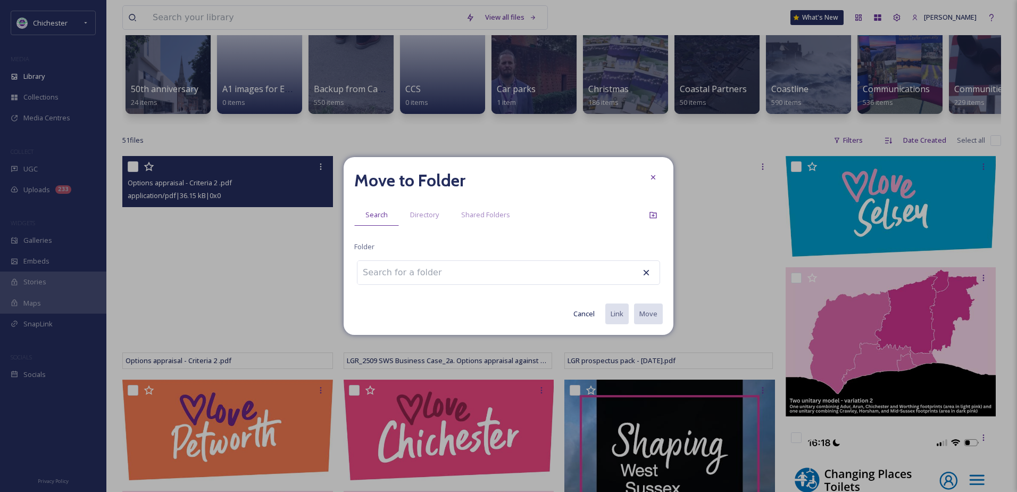
click at [377, 276] on input at bounding box center [416, 272] width 117 height 23
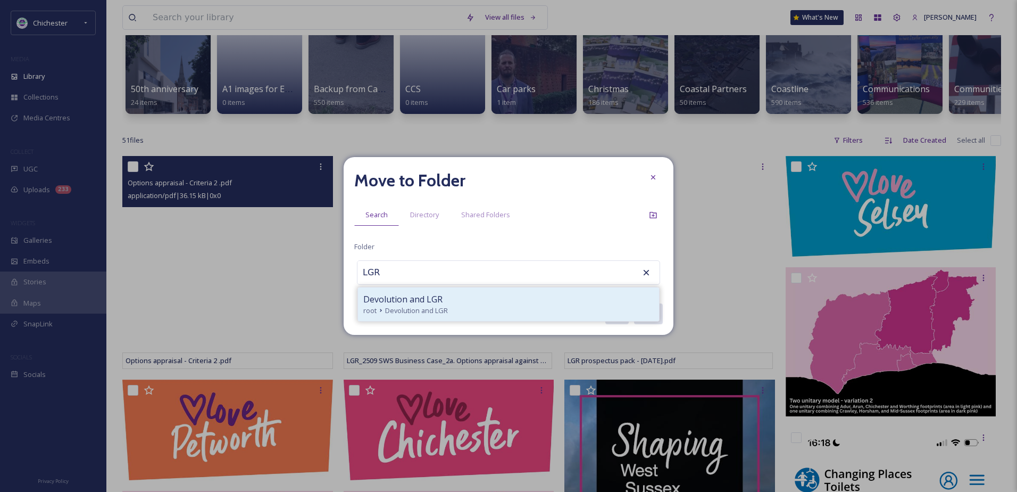
click at [414, 306] on span "Devolution and LGR" at bounding box center [416, 310] width 63 height 10
type input "Devolution and LGR"
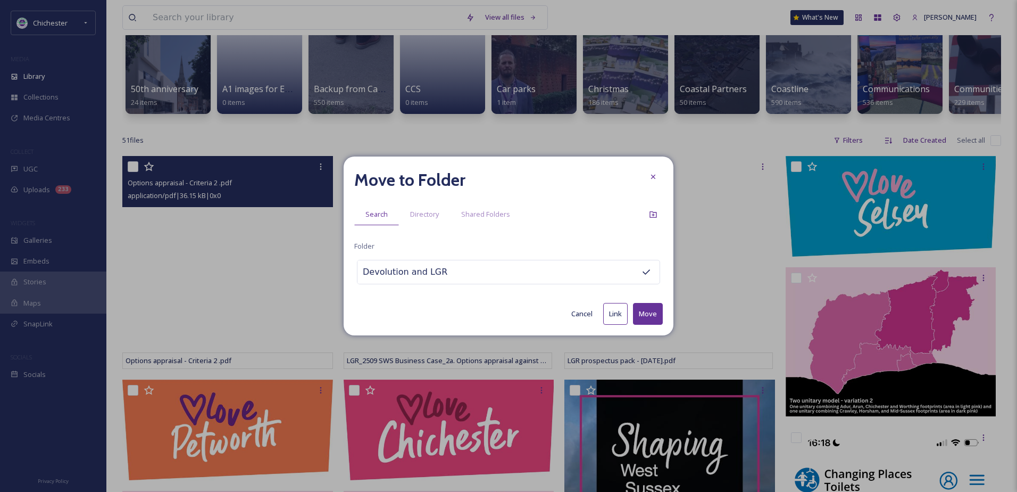
click at [641, 311] on button "Move" at bounding box center [648, 314] width 30 height 22
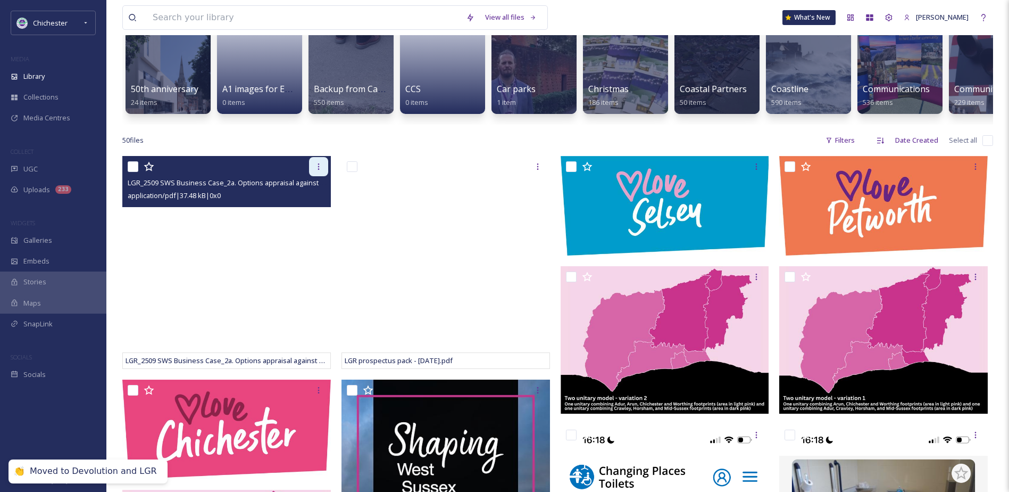
click at [323, 173] on div at bounding box center [318, 166] width 19 height 19
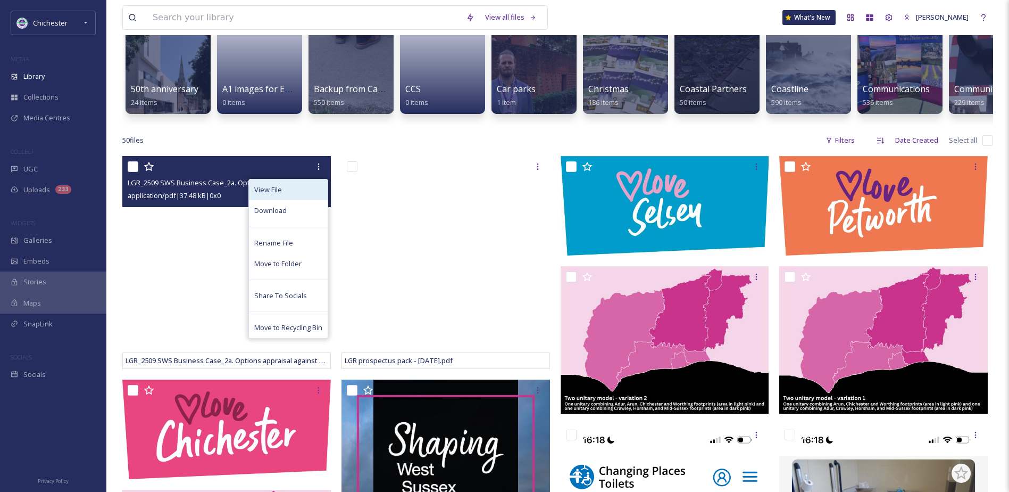
click at [285, 187] on div "View File" at bounding box center [288, 189] width 79 height 21
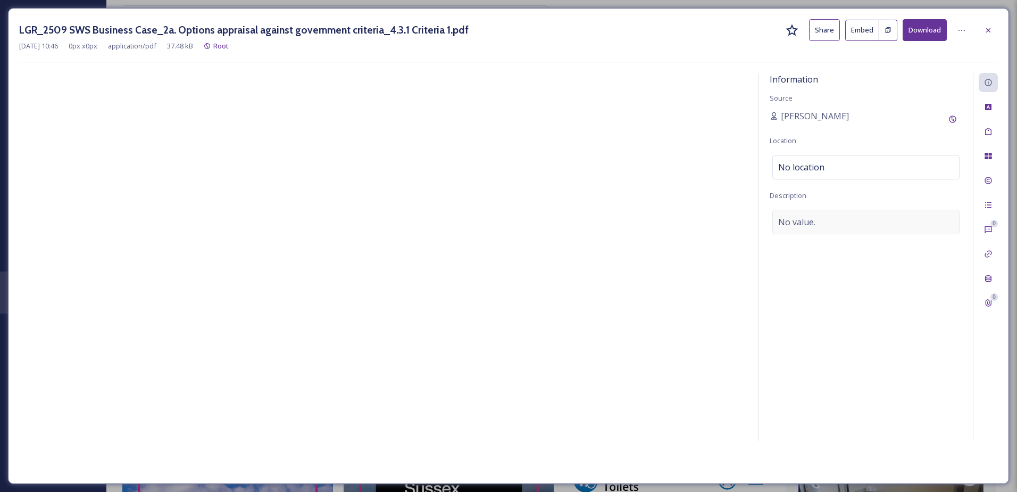
click at [822, 232] on div "No value." at bounding box center [866, 222] width 187 height 24
click at [811, 214] on textarea at bounding box center [866, 254] width 193 height 88
type textarea "s"
paste textarea "Options appraisal against government criteria"
type textarea "Shaping [GEOGRAPHIC_DATA] - Options appraisal against government criteria"
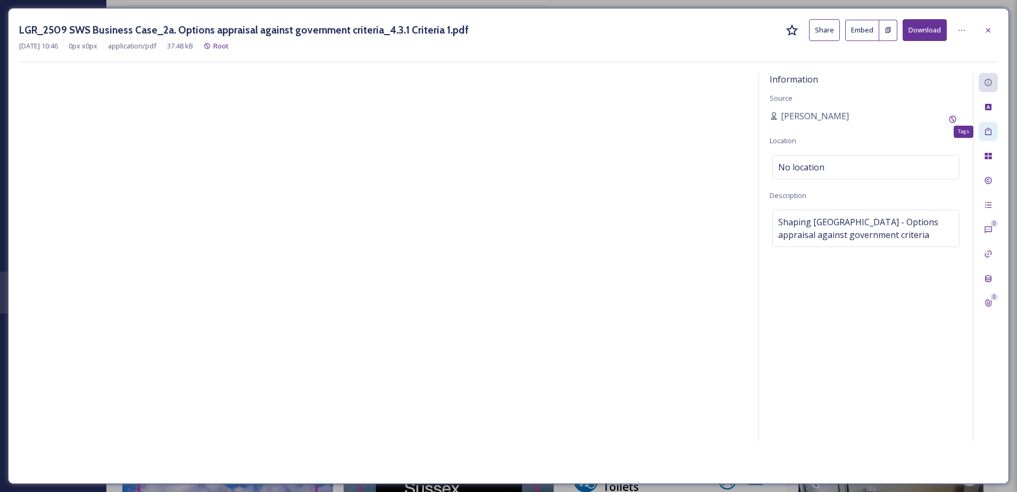
click at [994, 130] on div "Tags" at bounding box center [988, 131] width 19 height 19
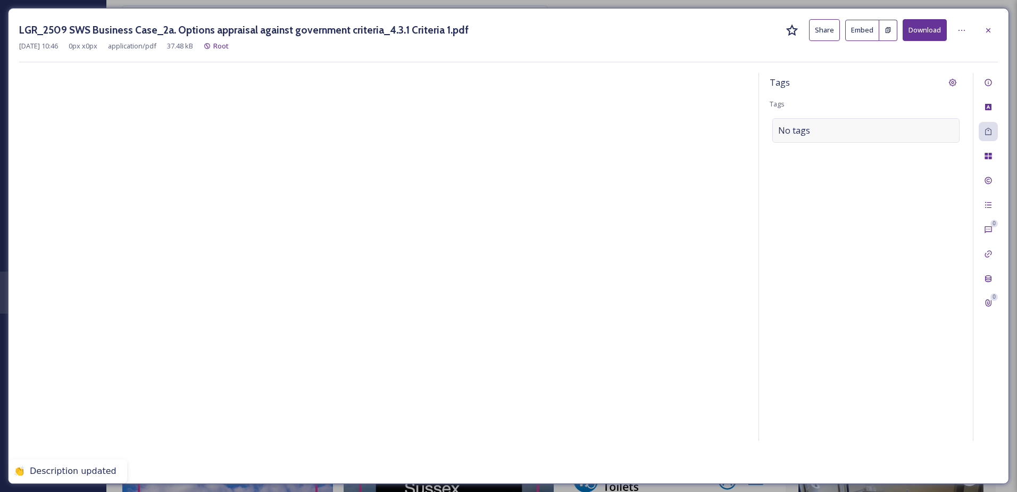
click at [844, 140] on div "No tags" at bounding box center [866, 130] width 187 height 24
click at [844, 140] on div at bounding box center [866, 130] width 187 height 24
drag, startPoint x: 791, startPoint y: 131, endPoint x: 780, endPoint y: 218, distance: 88.0
click at [791, 130] on input at bounding box center [831, 130] width 106 height 13
click at [836, 130] on div "No tags" at bounding box center [866, 130] width 187 height 24
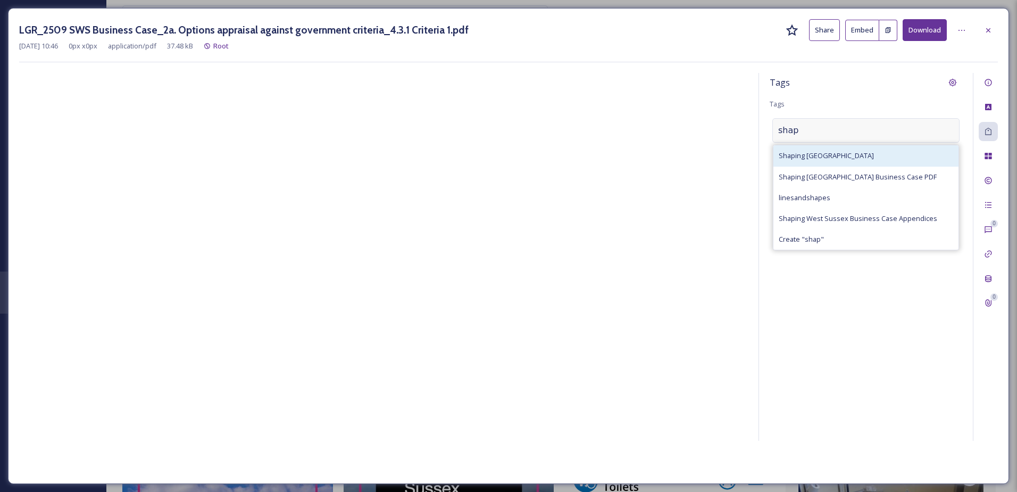
type input "shap"
click at [859, 152] on div "Shaping [GEOGRAPHIC_DATA]" at bounding box center [866, 155] width 185 height 21
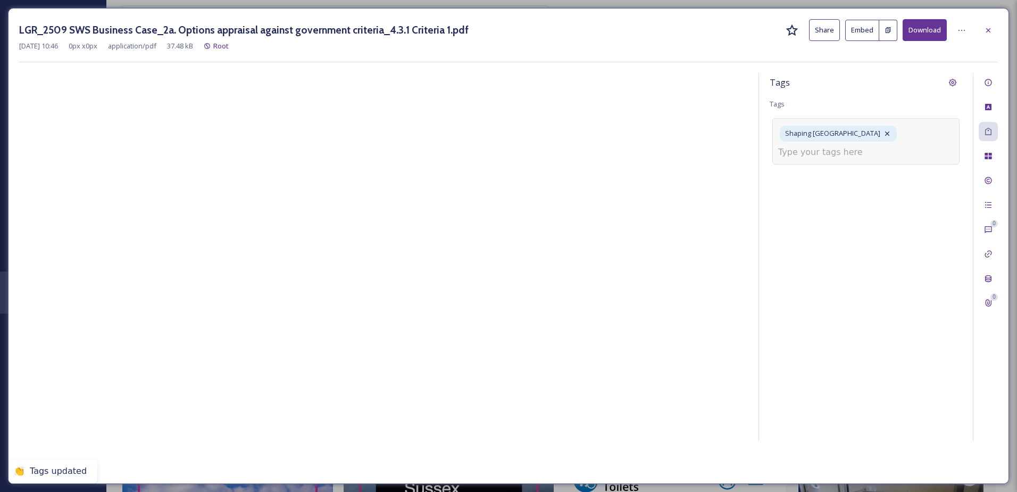
click at [855, 151] on input at bounding box center [831, 152] width 106 height 13
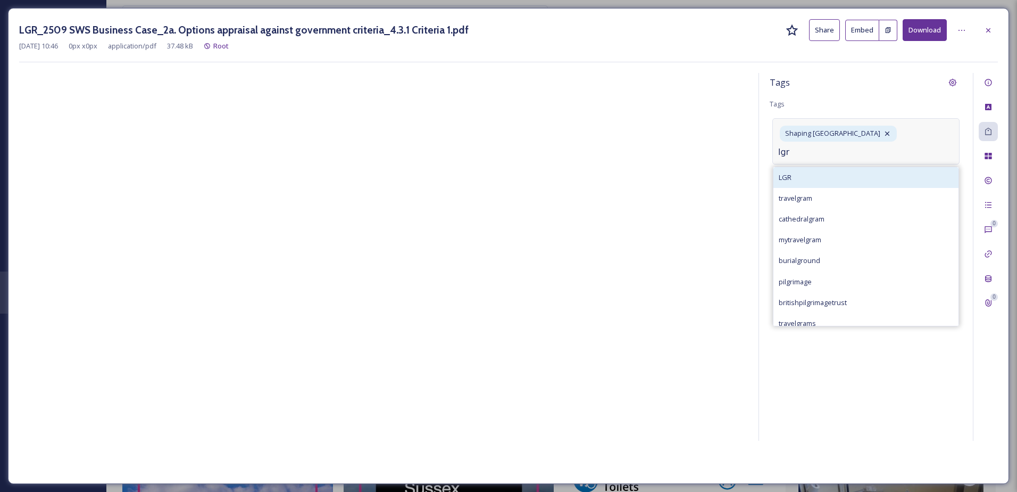
type input "lgr"
click at [852, 173] on div "LGR" at bounding box center [866, 177] width 185 height 21
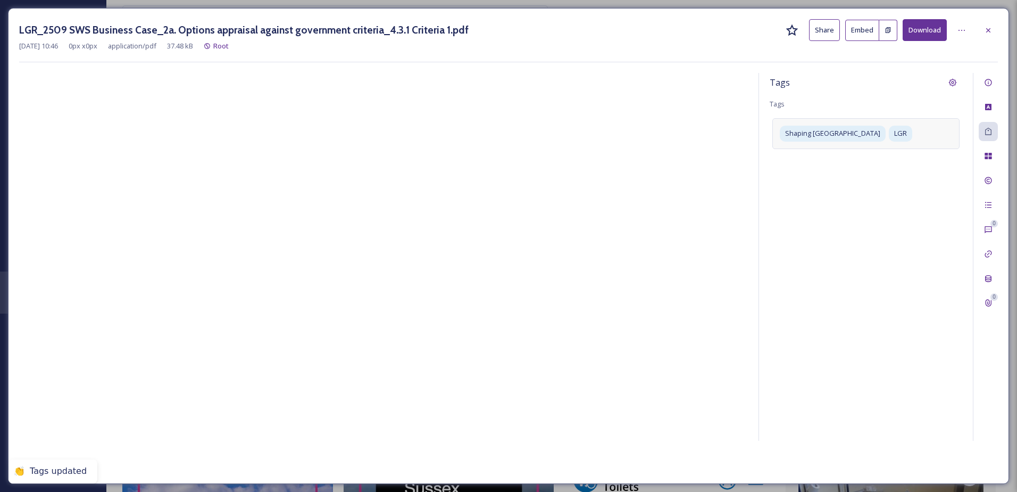
click at [991, 25] on div at bounding box center [988, 30] width 19 height 19
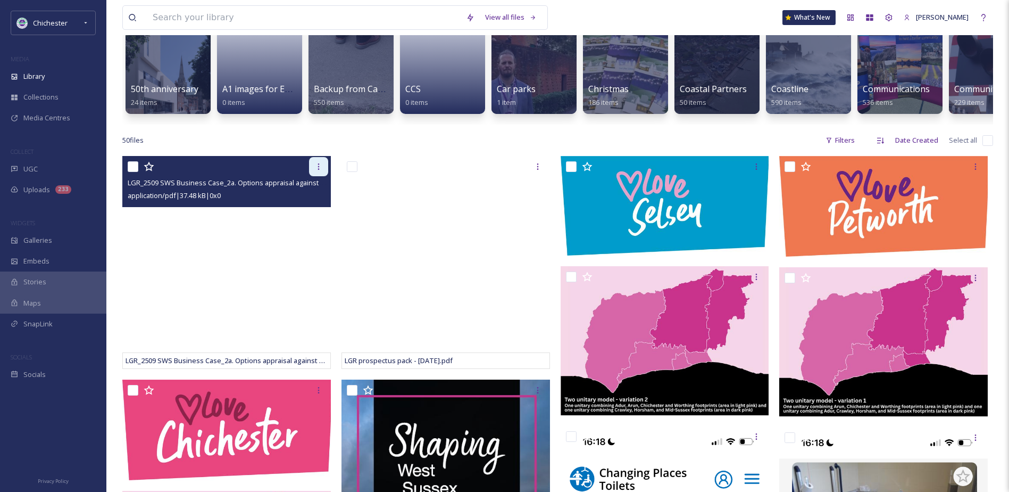
click at [325, 170] on div at bounding box center [318, 166] width 19 height 19
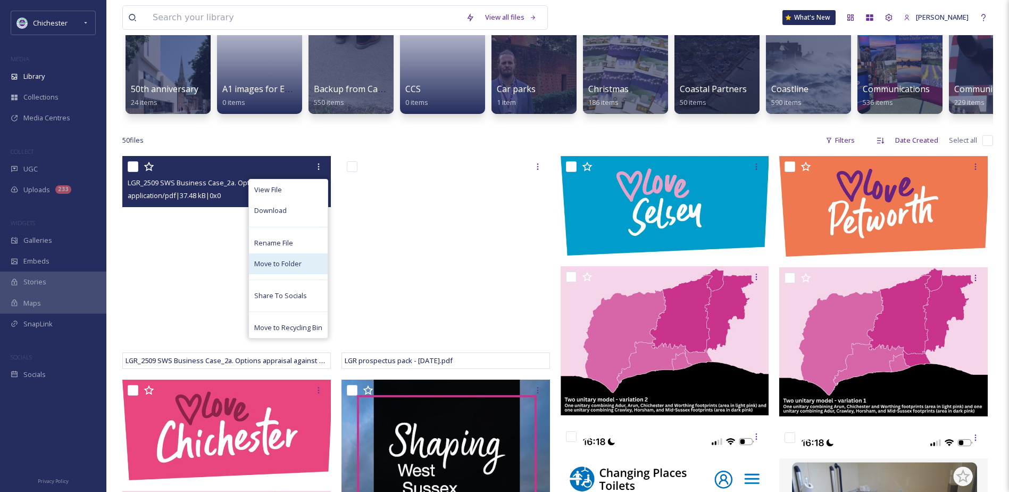
click at [270, 267] on span "Move to Folder" at bounding box center [277, 264] width 47 height 10
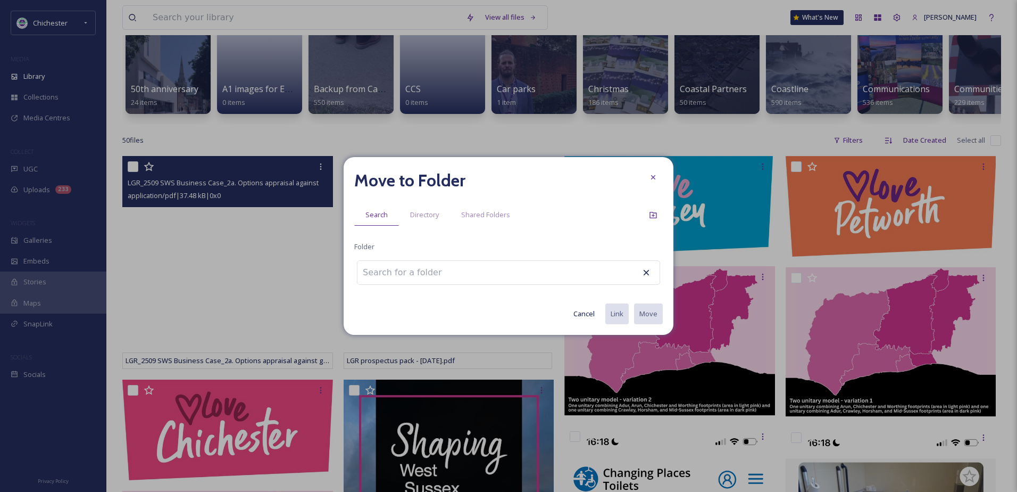
click at [417, 275] on input at bounding box center [416, 272] width 117 height 23
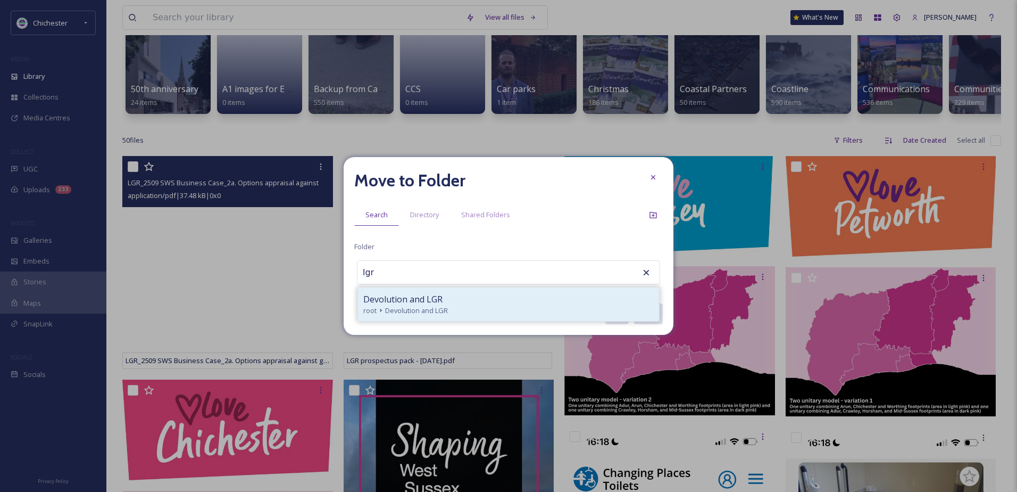
click at [447, 294] on div "Devolution and LGR" at bounding box center [508, 299] width 291 height 13
type input "Devolution and LGR"
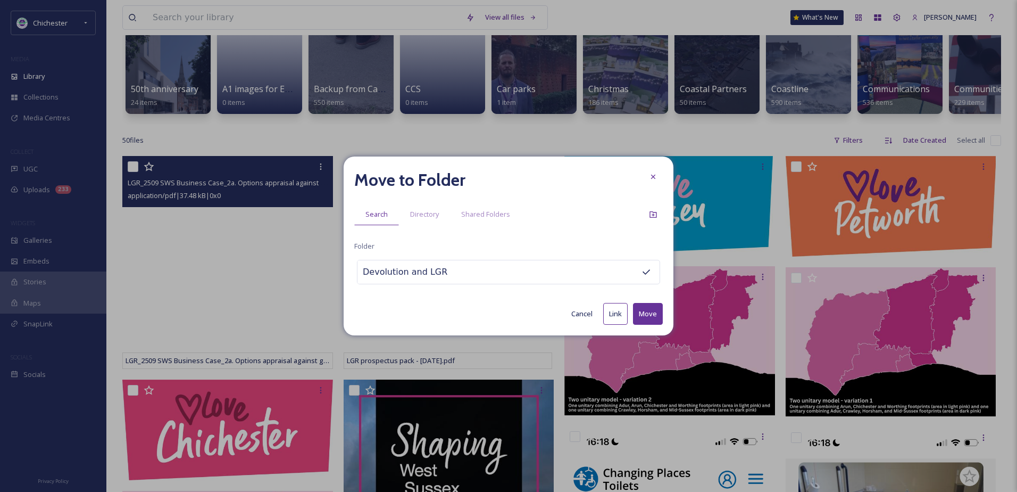
click at [642, 313] on button "Move" at bounding box center [648, 314] width 30 height 22
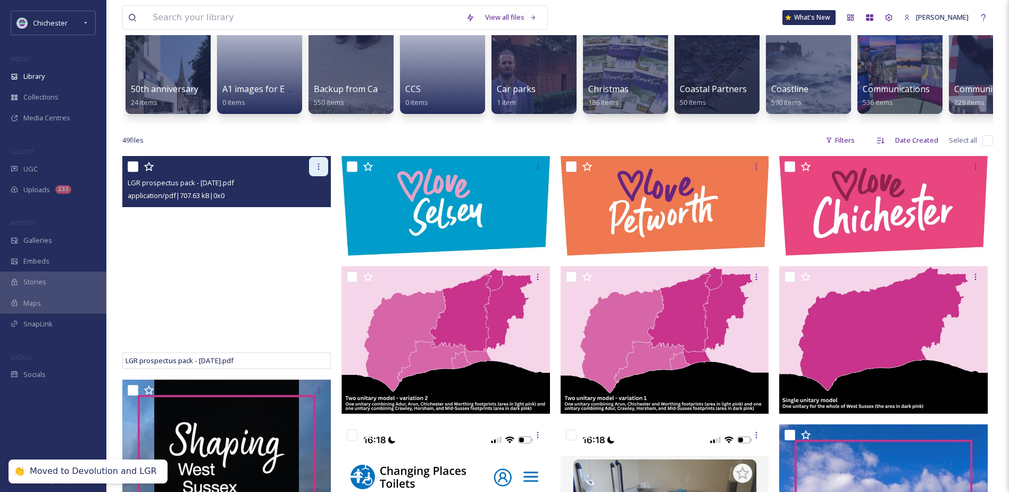
click at [322, 176] on div at bounding box center [318, 166] width 19 height 19
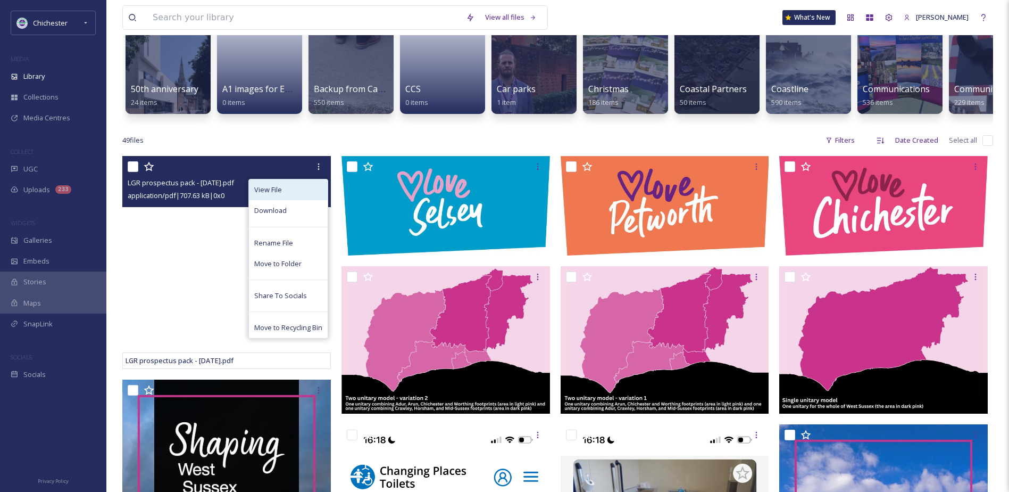
click at [294, 200] on div "View File" at bounding box center [288, 189] width 79 height 21
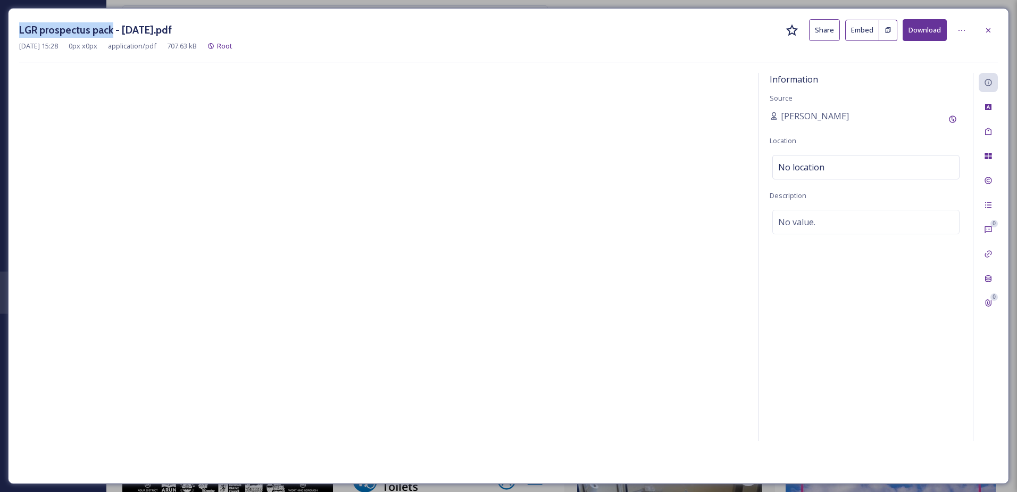
drag, startPoint x: 20, startPoint y: 27, endPoint x: 109, endPoint y: 32, distance: 89.5
click at [109, 32] on h3 "LGR prospectus pack - [DATE].pdf" at bounding box center [95, 29] width 153 height 15
drag, startPoint x: 109, startPoint y: 32, endPoint x: 99, endPoint y: 29, distance: 10.1
copy h3 "LGR prospectus pack"
click at [791, 228] on div "No value." at bounding box center [866, 222] width 187 height 24
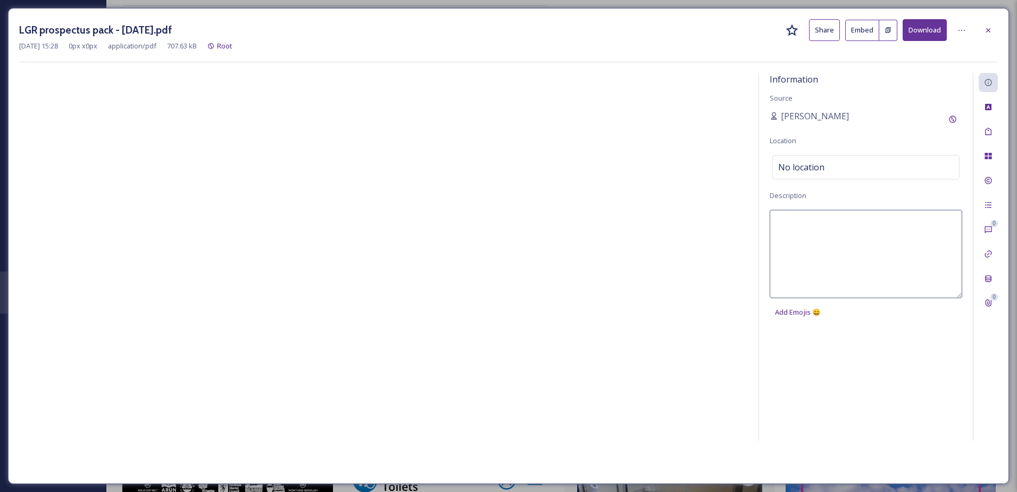
click at [794, 218] on textarea at bounding box center [866, 254] width 193 height 88
type textarea "LGR prospectus pack"
click at [992, 139] on div at bounding box center [988, 131] width 19 height 19
click at [809, 127] on div "No tags" at bounding box center [866, 130] width 187 height 24
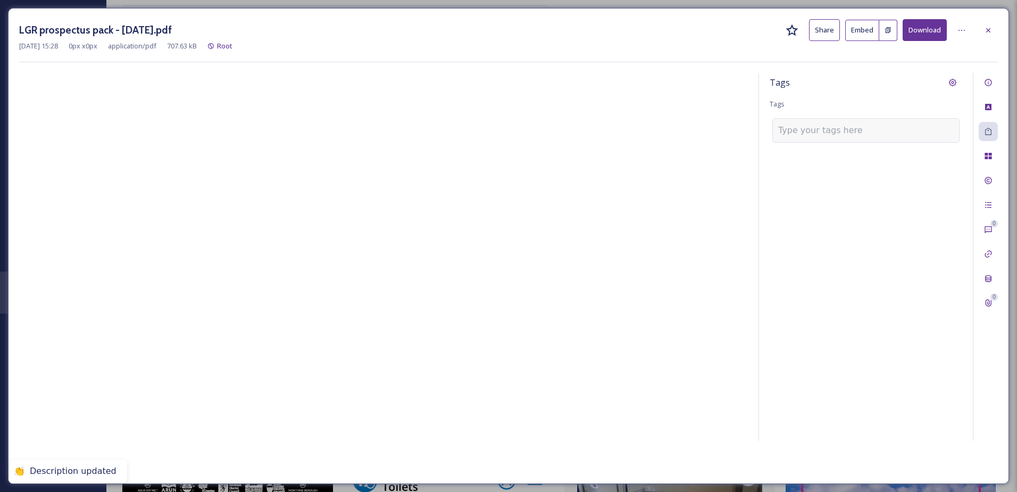
click at [803, 128] on input at bounding box center [831, 130] width 106 height 13
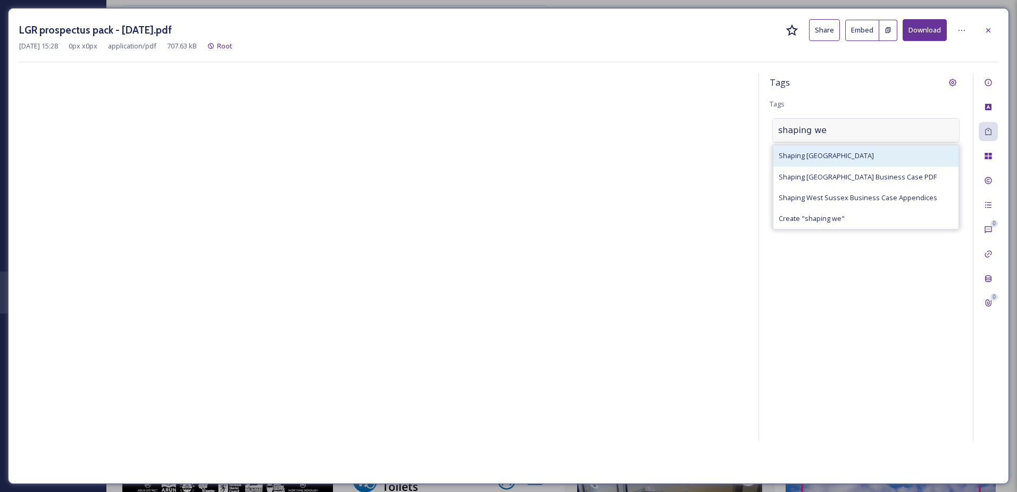
type input "shaping we"
click at [815, 154] on span "Shaping [GEOGRAPHIC_DATA]" at bounding box center [826, 156] width 95 height 10
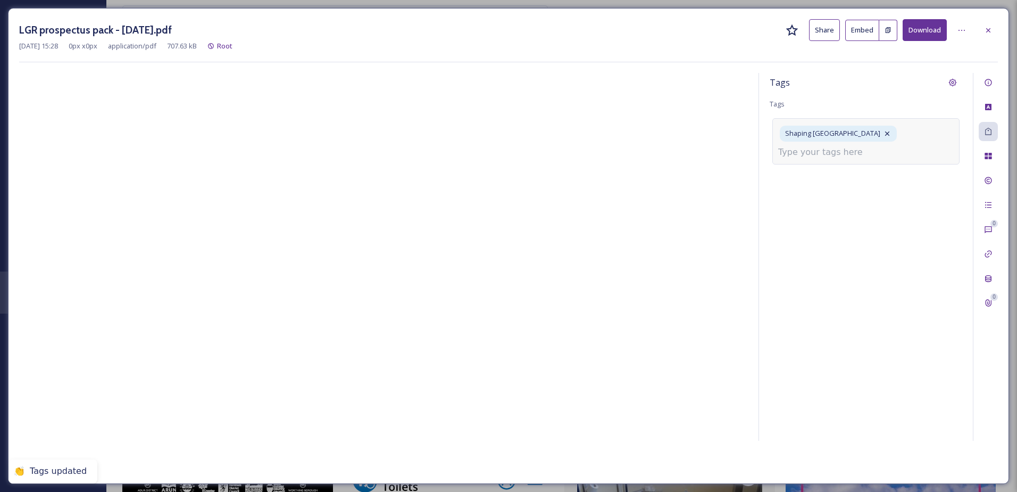
click at [811, 152] on input at bounding box center [831, 152] width 106 height 13
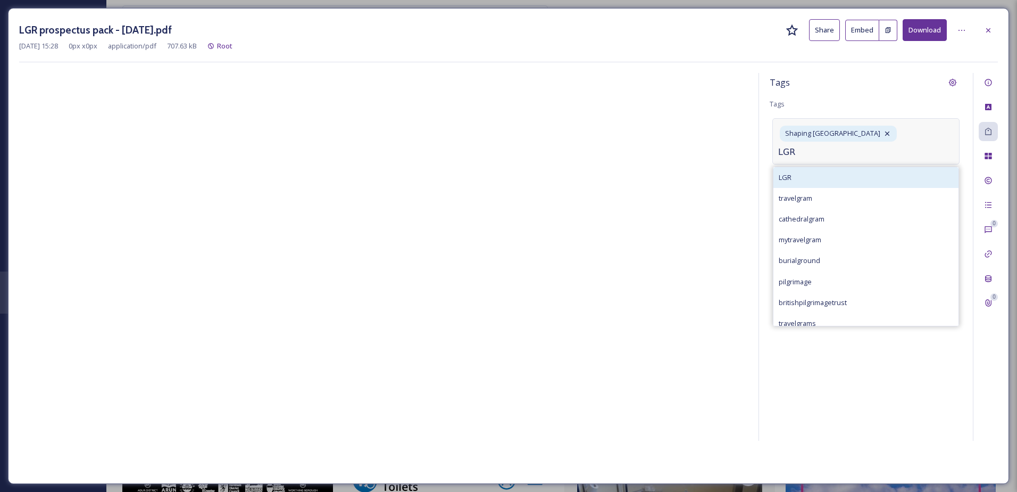
type input "LGR"
click at [813, 184] on div "LGR" at bounding box center [866, 177] width 185 height 21
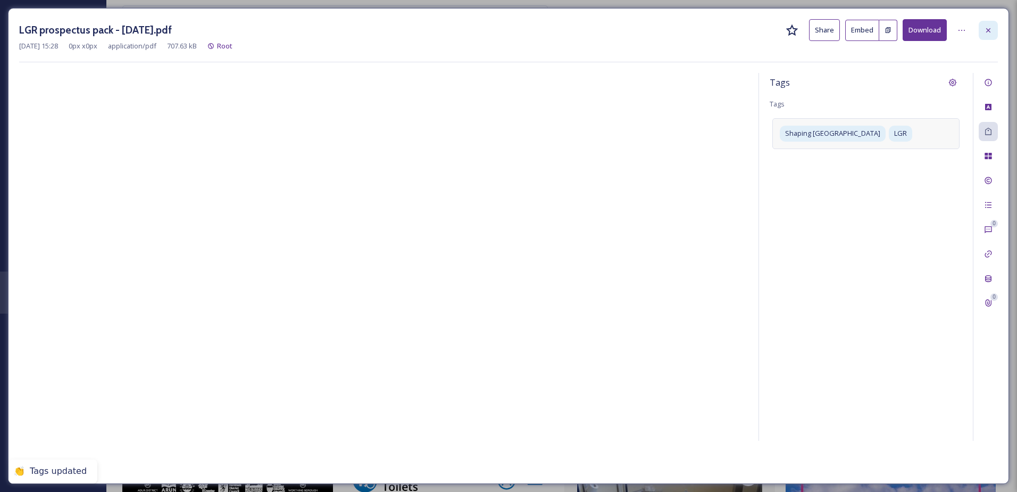
click at [988, 31] on icon at bounding box center [988, 30] width 4 height 4
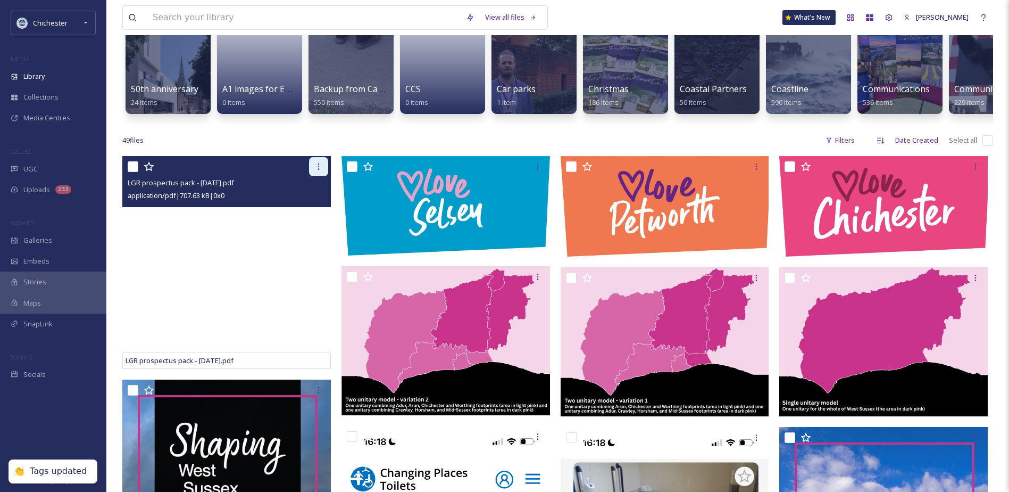
click at [320, 171] on icon at bounding box center [318, 166] width 9 height 9
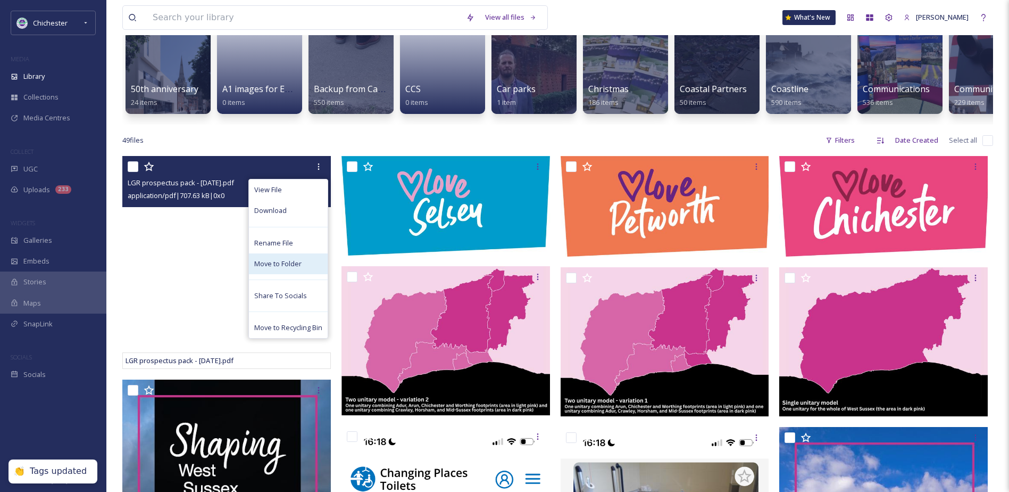
click at [292, 269] on span "Move to Folder" at bounding box center [277, 264] width 47 height 10
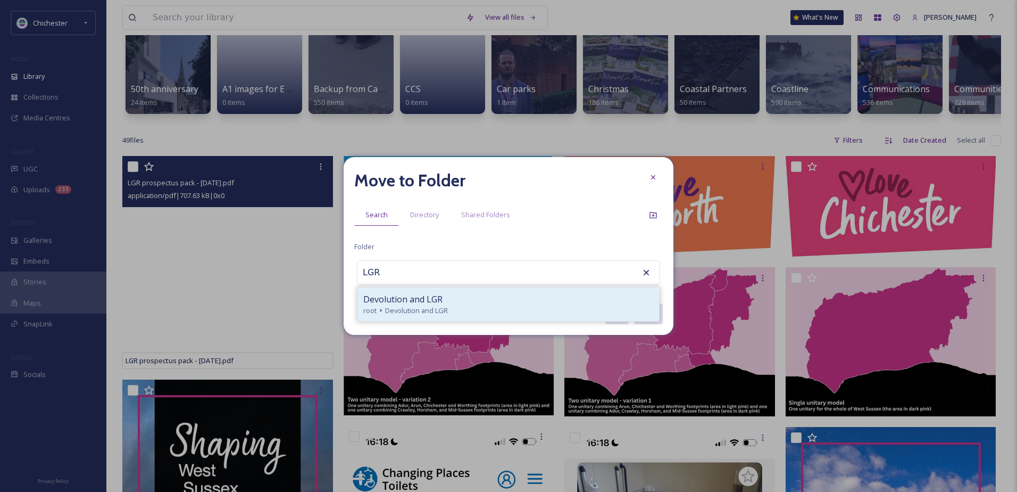
click at [553, 307] on div "root Devolution and LGR" at bounding box center [508, 310] width 291 height 10
type input "Devolution and LGR"
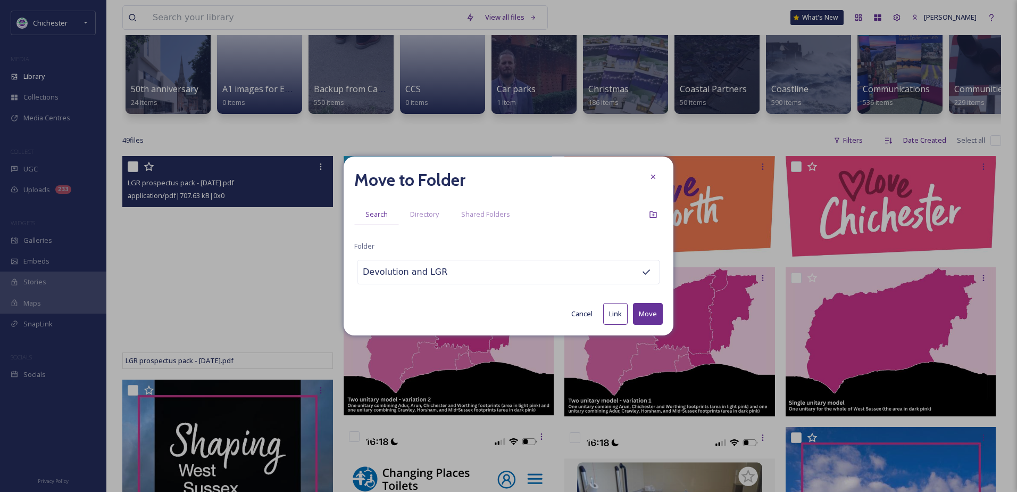
click at [636, 309] on button "Move" at bounding box center [648, 314] width 30 height 22
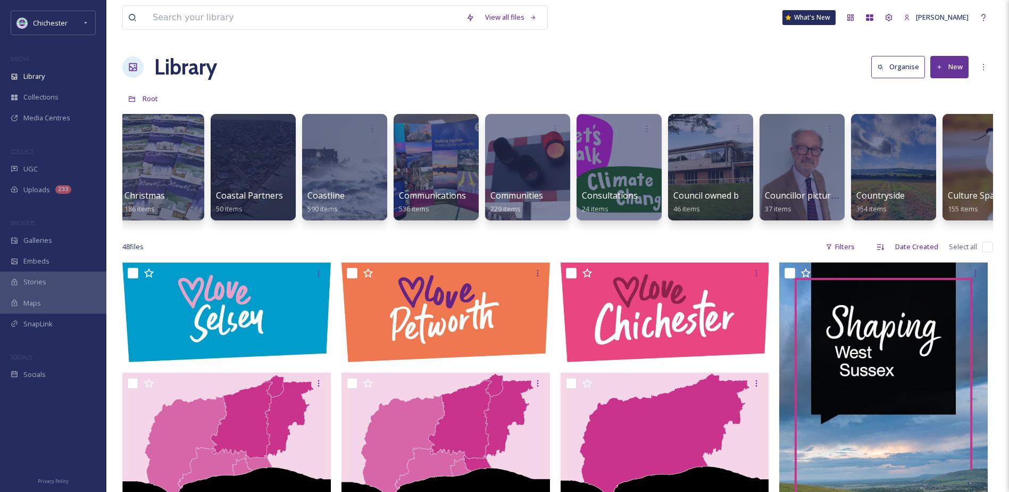
scroll to position [0, 470]
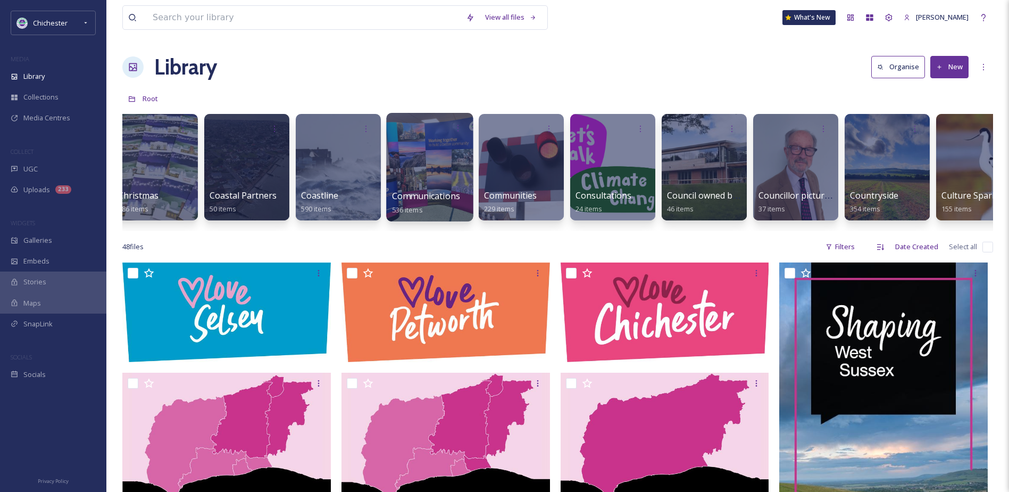
click at [421, 170] on div at bounding box center [429, 167] width 87 height 109
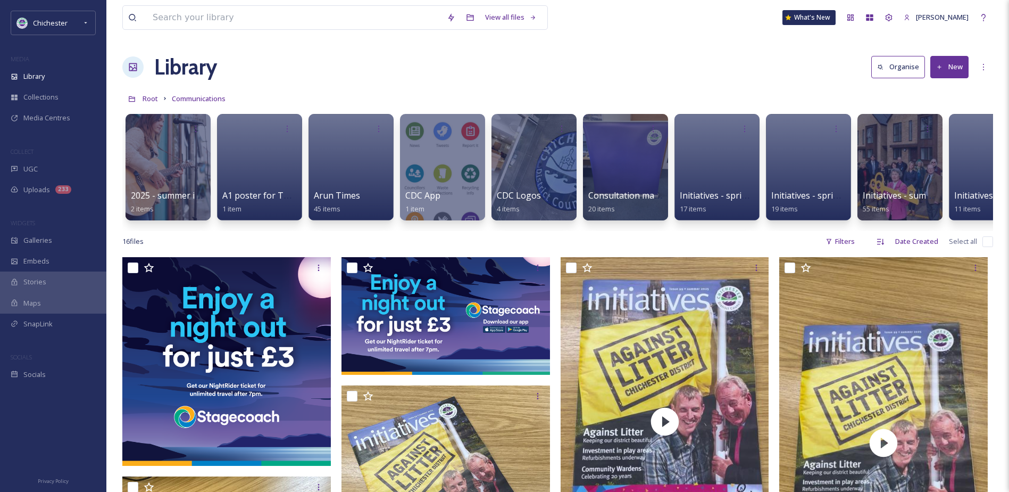
drag, startPoint x: 407, startPoint y: 239, endPoint x: 640, endPoint y: 247, distance: 232.7
click at [677, 243] on div "16 file s Filters Date Created Select all" at bounding box center [557, 241] width 871 height 21
click at [246, 22] on input at bounding box center [294, 17] width 294 height 23
type input "love towns and city"
click at [958, 71] on button "New" at bounding box center [950, 67] width 38 height 22
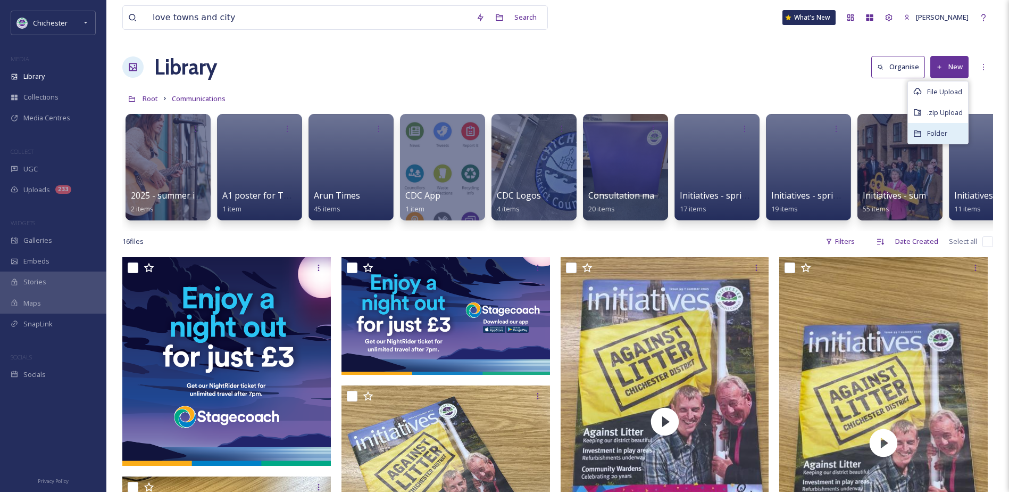
click at [948, 127] on div "Folder" at bounding box center [938, 133] width 60 height 21
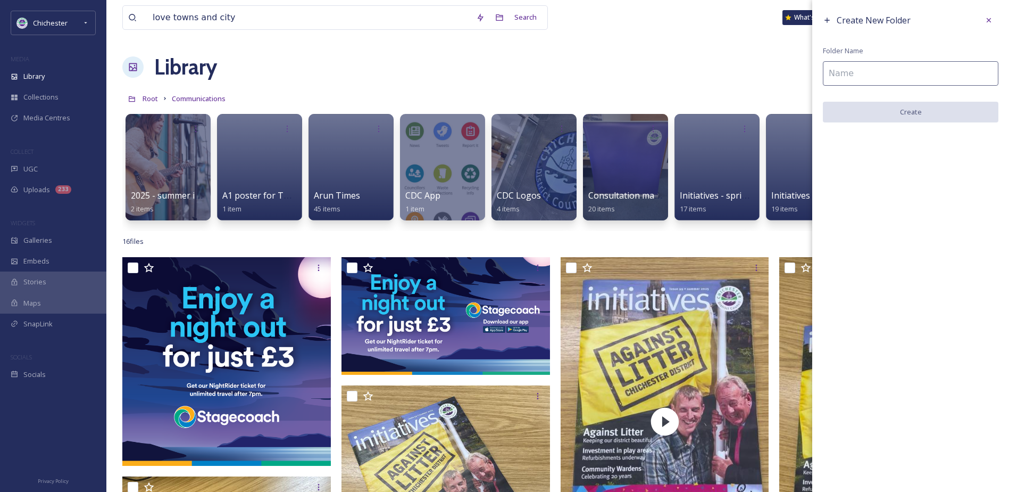
click at [842, 67] on input at bounding box center [911, 73] width 176 height 24
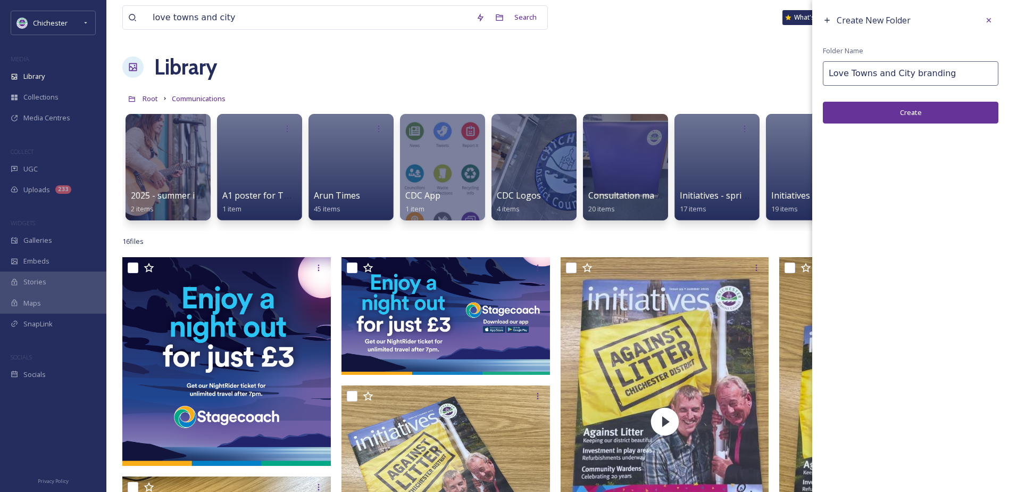
click at [844, 68] on input "Love Towns and City branding" at bounding box center [911, 73] width 176 height 24
click at [831, 69] on input "Love' Towns and City branding" at bounding box center [911, 73] width 176 height 24
type input "'Love' Towns and City branding"
click at [905, 112] on button "Create" at bounding box center [911, 113] width 176 height 22
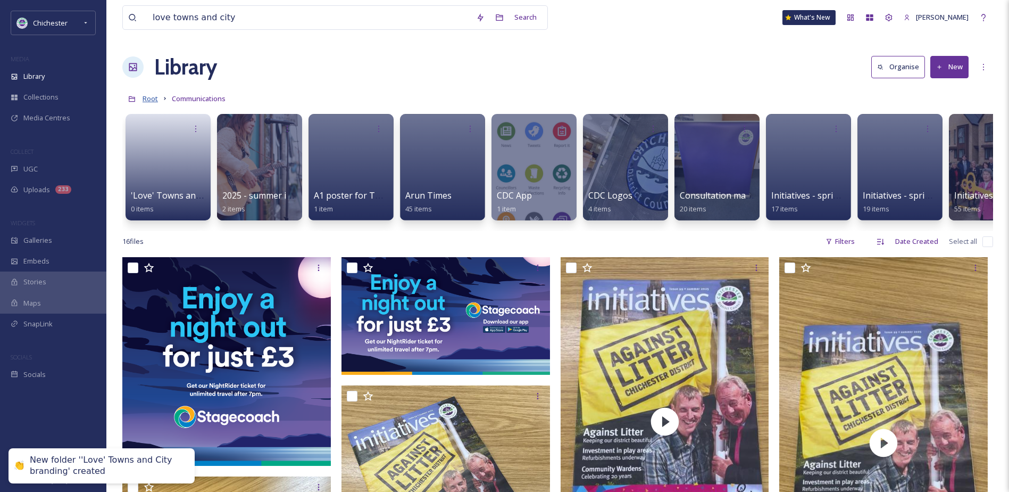
click at [155, 99] on span "Root" at bounding box center [150, 99] width 15 height 10
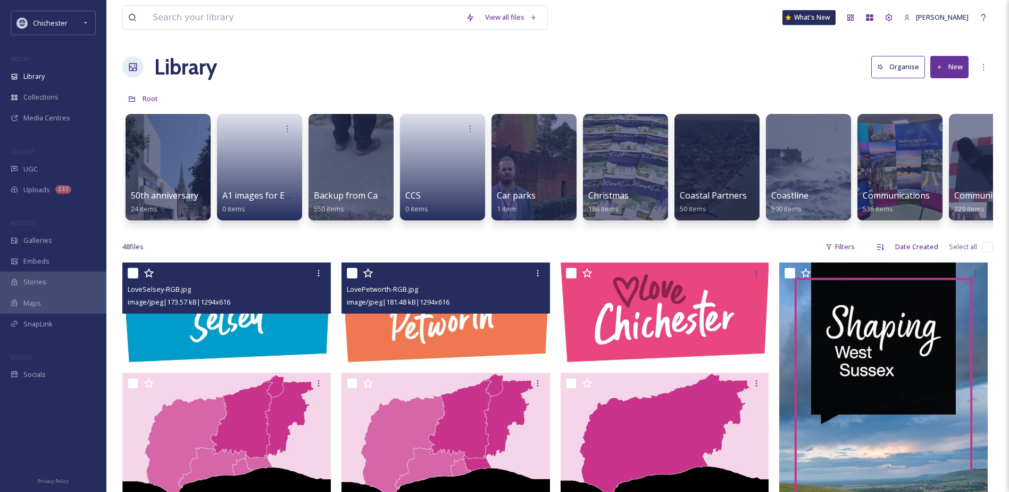
click at [241, 326] on img at bounding box center [226, 311] width 209 height 99
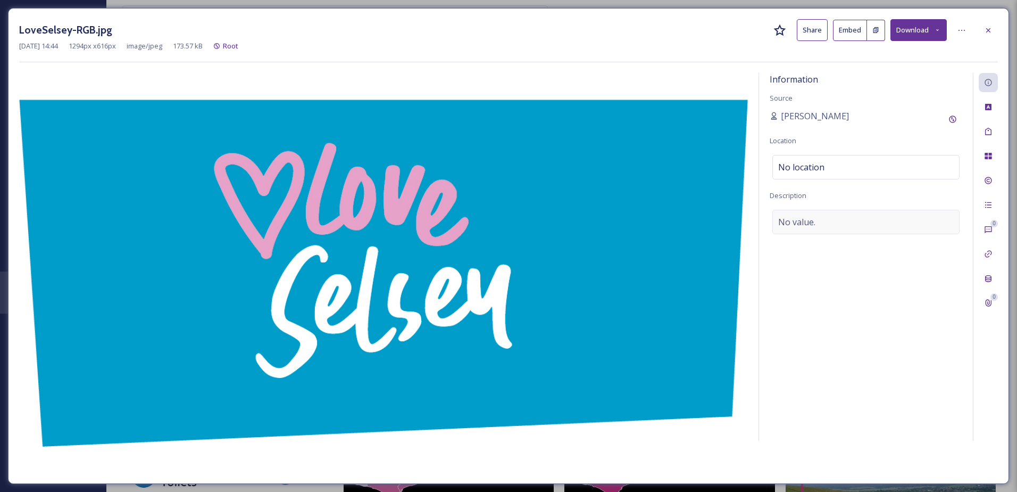
click at [822, 213] on div "No value." at bounding box center [866, 222] width 187 height 24
click at [805, 228] on textarea at bounding box center [866, 254] width 193 height 88
type textarea "Love Selsey branding"
click at [999, 129] on div "LoveSelsey-RGB.jpg Share Embed Download [DATE] 14:44 1294 px x 616 px image/jpe…" at bounding box center [508, 246] width 1001 height 476
click at [994, 131] on div "Tags" at bounding box center [988, 131] width 19 height 19
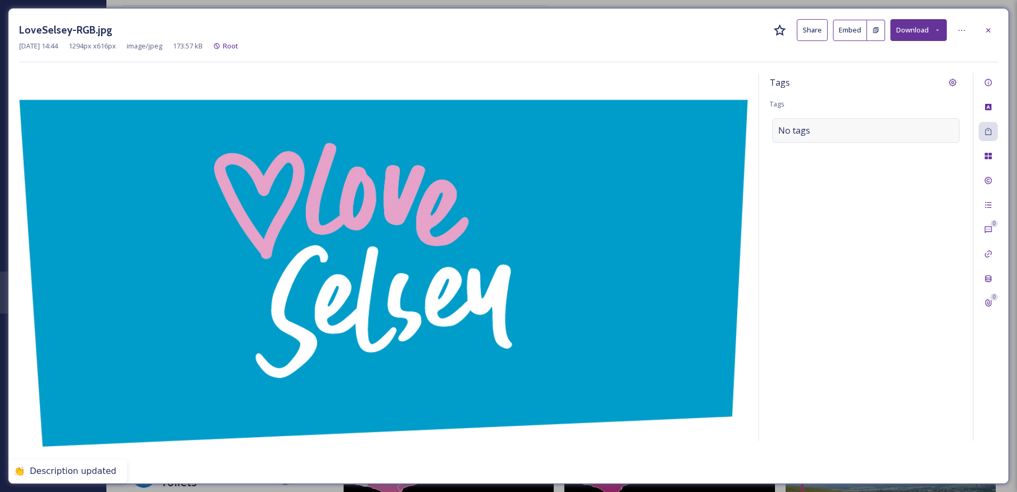
click at [856, 136] on div "No tags" at bounding box center [866, 130] width 187 height 24
click at [848, 135] on input at bounding box center [831, 130] width 106 height 13
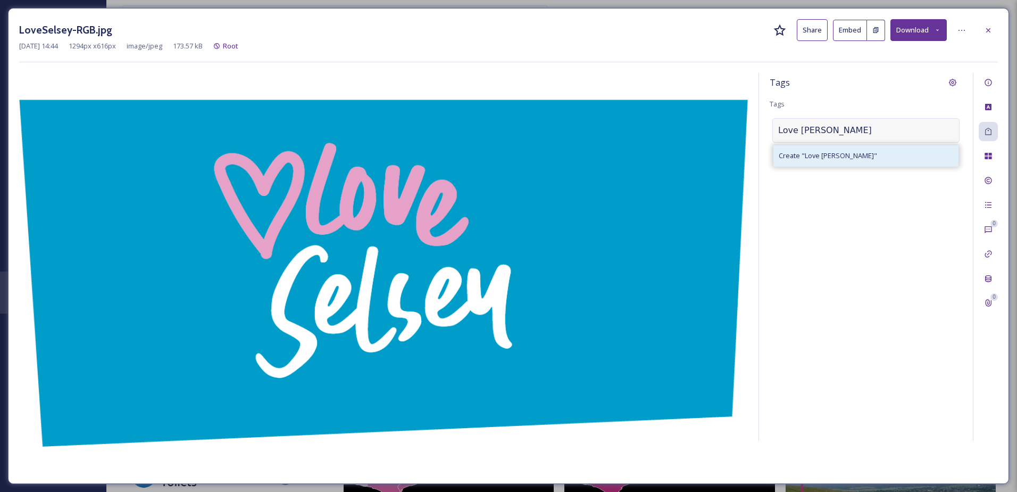
type input "Love [PERSON_NAME]"
click at [836, 154] on span "Create " Love Selsey "" at bounding box center [828, 156] width 98 height 10
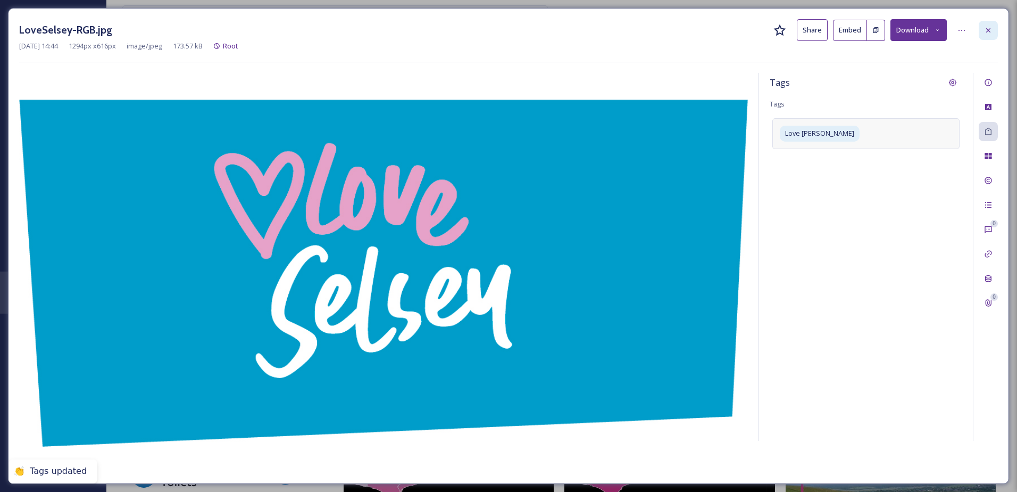
drag, startPoint x: 1001, startPoint y: 22, endPoint x: 991, endPoint y: 29, distance: 12.1
click at [1000, 22] on div "LoveSelsey-RGB.jpg Share Embed Download [DATE] 14:44 1294 px x 616 px image/jpe…" at bounding box center [508, 246] width 1001 height 476
drag, startPoint x: 990, startPoint y: 29, endPoint x: 883, endPoint y: 63, distance: 112.2
click at [991, 29] on icon at bounding box center [988, 30] width 9 height 9
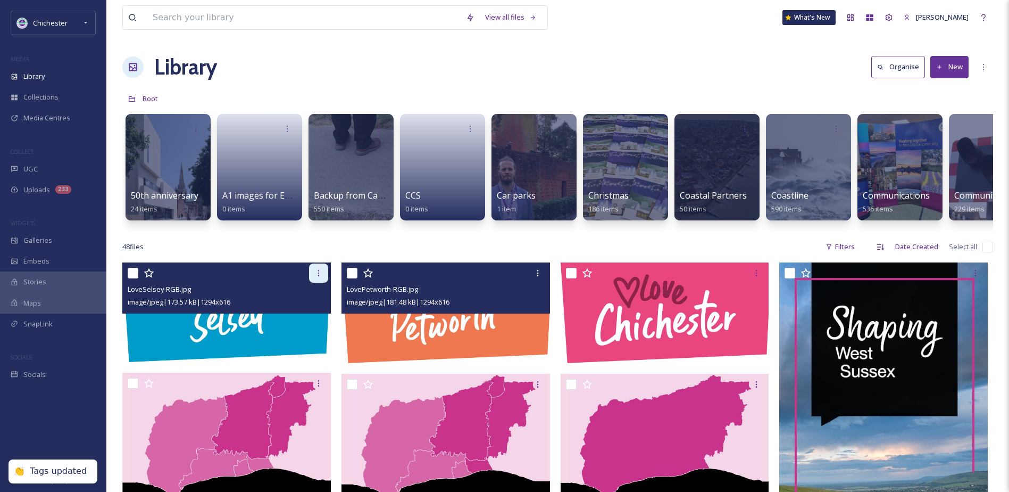
click at [321, 277] on icon at bounding box center [318, 273] width 9 height 9
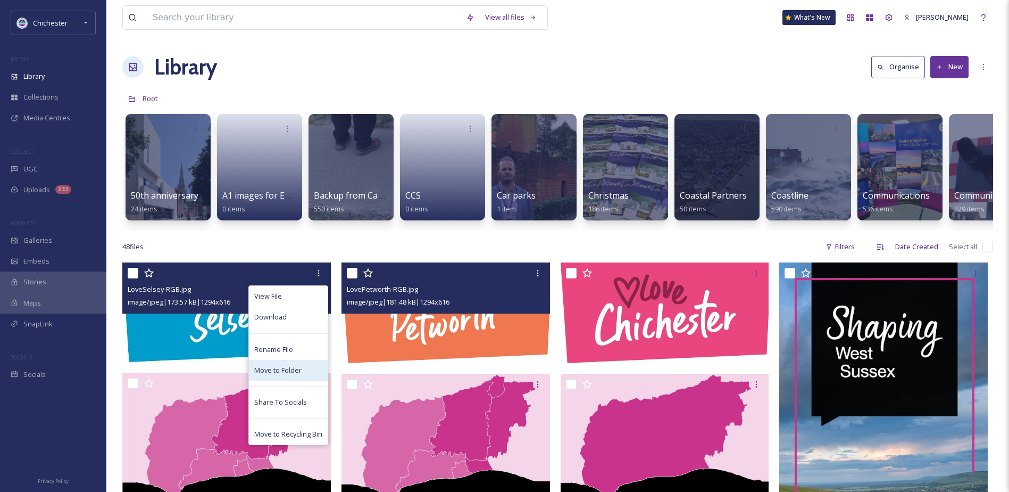
click at [283, 375] on span "Move to Folder" at bounding box center [277, 370] width 47 height 10
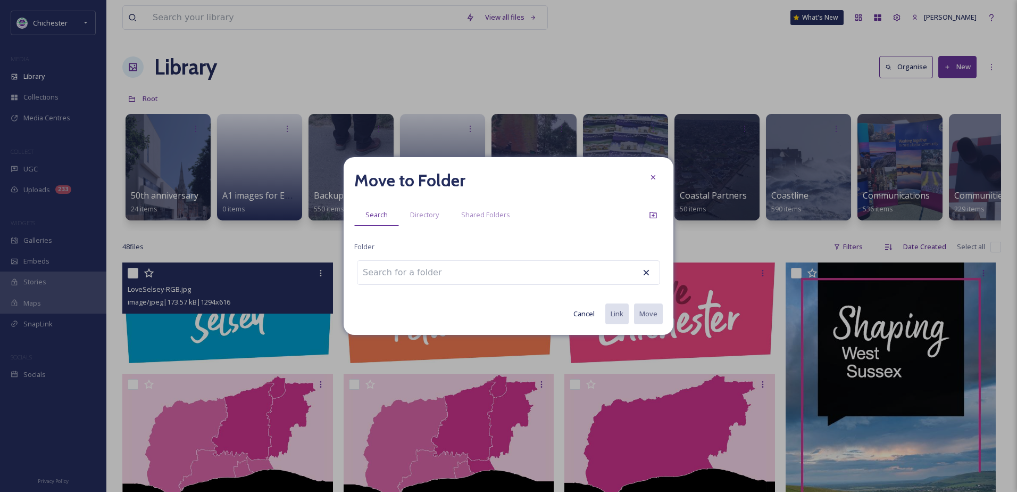
click at [446, 259] on div "Move to Folder Search Directory Shared Folders Folder Cancel Link Move" at bounding box center [509, 246] width 330 height 178
drag, startPoint x: 439, startPoint y: 271, endPoint x: 480, endPoint y: 262, distance: 42.1
click at [444, 272] on input at bounding box center [416, 272] width 117 height 23
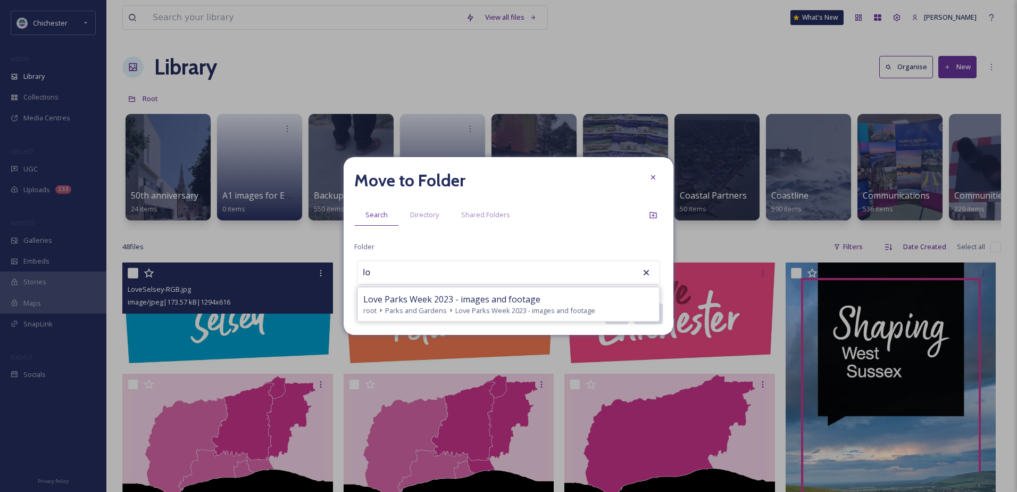
type input "l"
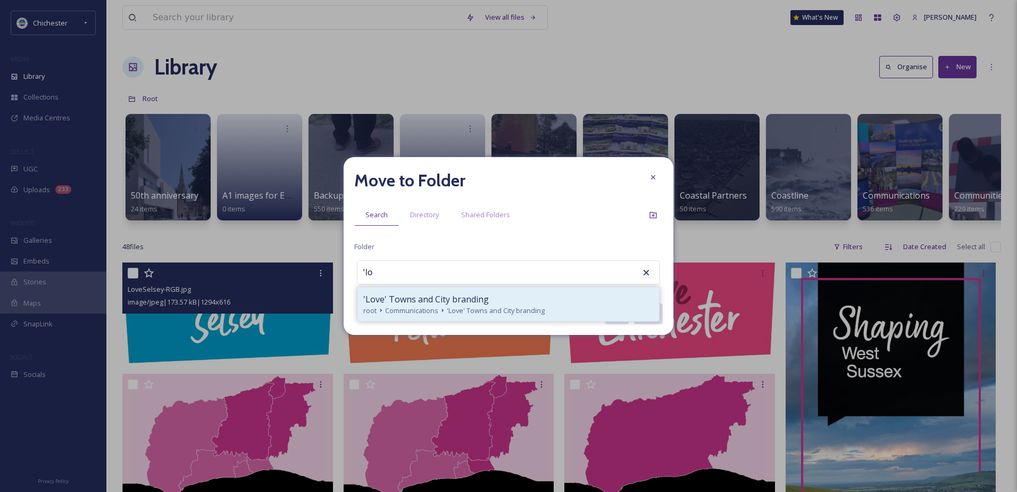
click at [480, 293] on span "'Love' Towns and City branding" at bounding box center [426, 299] width 126 height 13
type input "'Love' Towns and City branding"
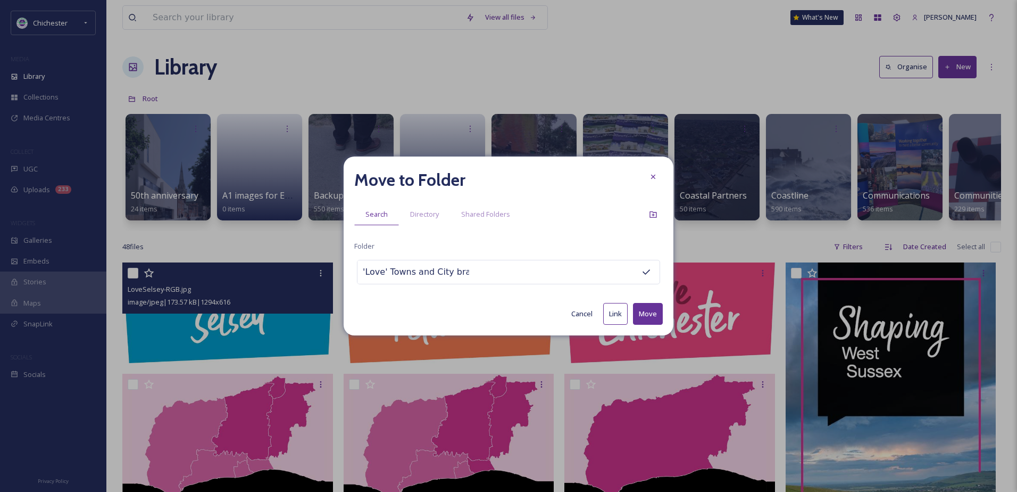
click at [646, 305] on button "Move" at bounding box center [648, 314] width 30 height 22
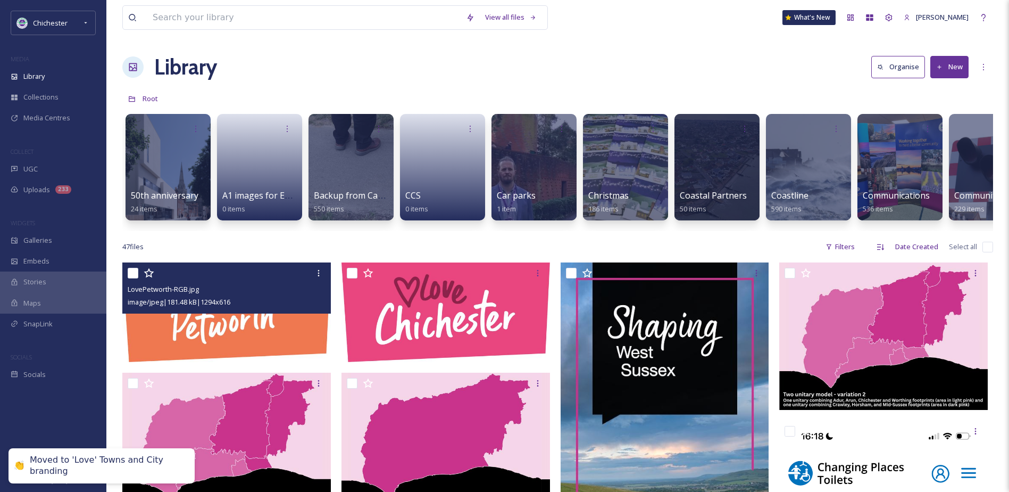
click at [253, 326] on img at bounding box center [226, 311] width 209 height 99
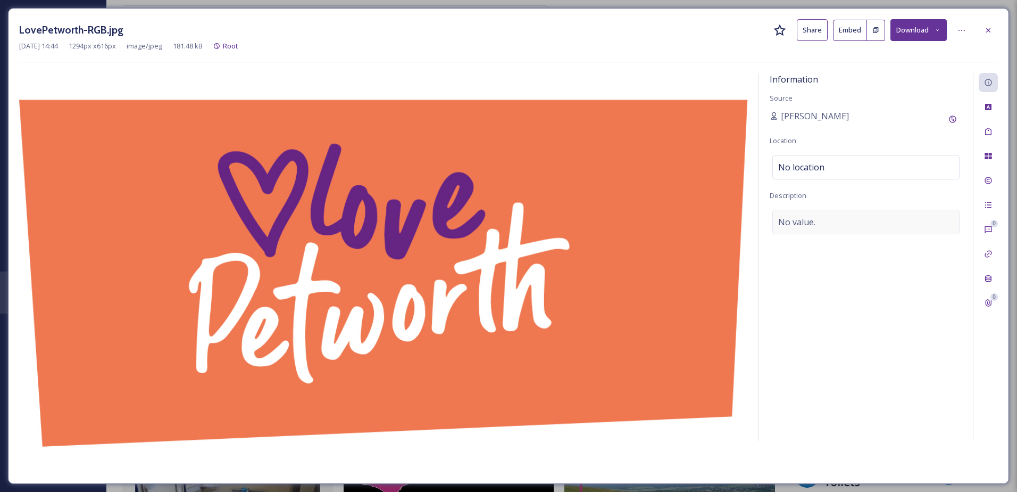
click at [833, 226] on div "No value." at bounding box center [866, 222] width 187 height 24
click at [815, 230] on textarea at bounding box center [866, 254] width 193 height 88
type textarea "Love Petworth branding"
click at [985, 137] on div "Tags" at bounding box center [988, 131] width 19 height 19
click at [823, 130] on div "No tags" at bounding box center [866, 130] width 187 height 24
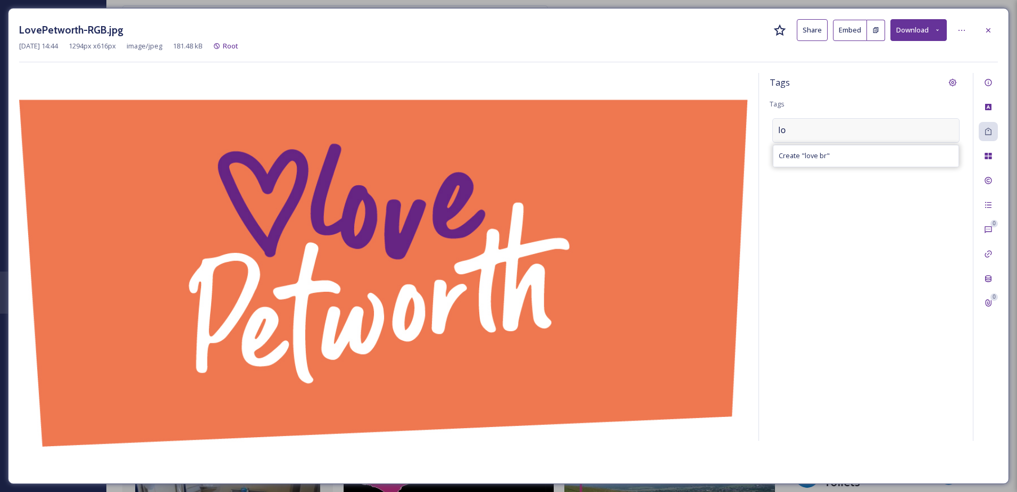
type input "l"
type input "Love Petworth"
click at [890, 154] on div "Create " Love Petworth "" at bounding box center [866, 155] width 185 height 21
click at [988, 32] on icon at bounding box center [988, 30] width 9 height 9
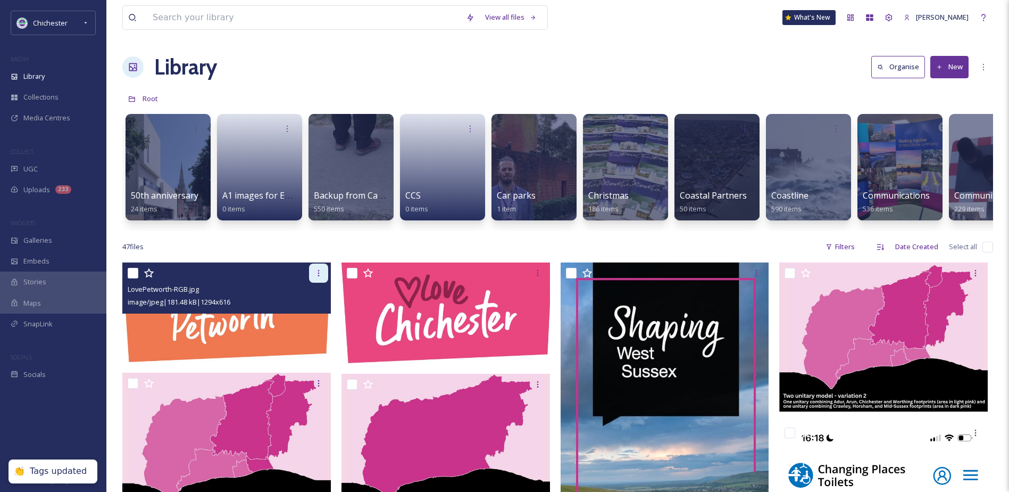
click at [324, 279] on div at bounding box center [318, 272] width 19 height 19
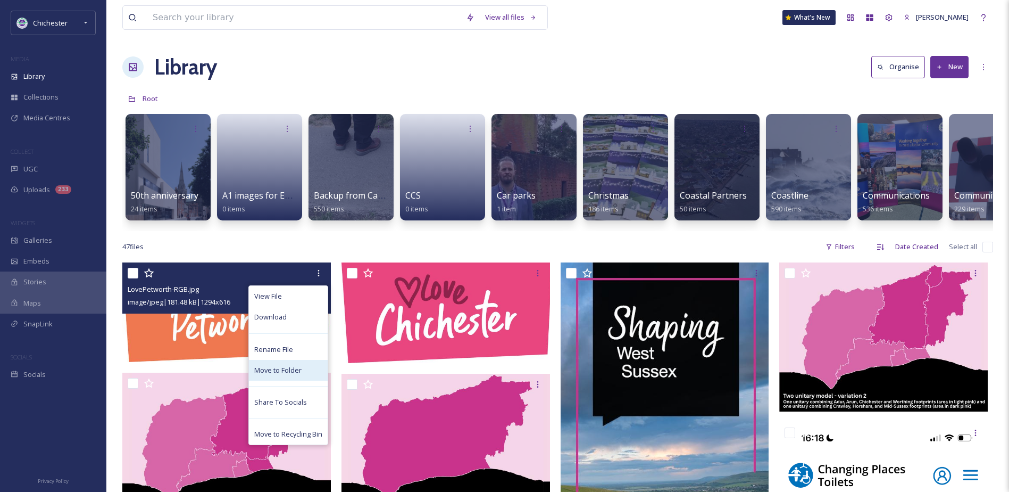
click at [273, 380] on div "Move to Folder" at bounding box center [288, 370] width 79 height 21
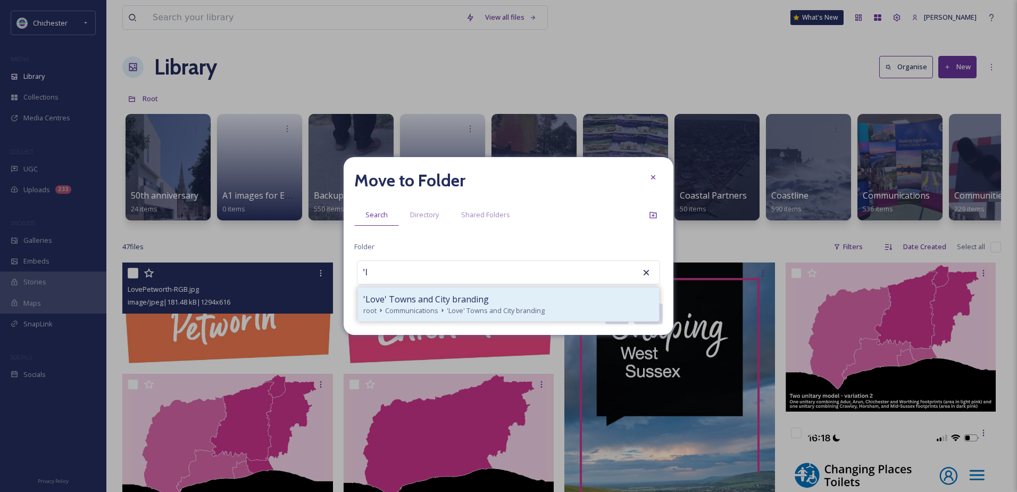
click at [475, 296] on span "'Love' Towns and City branding" at bounding box center [426, 299] width 126 height 13
type input "'Love' Towns and City branding"
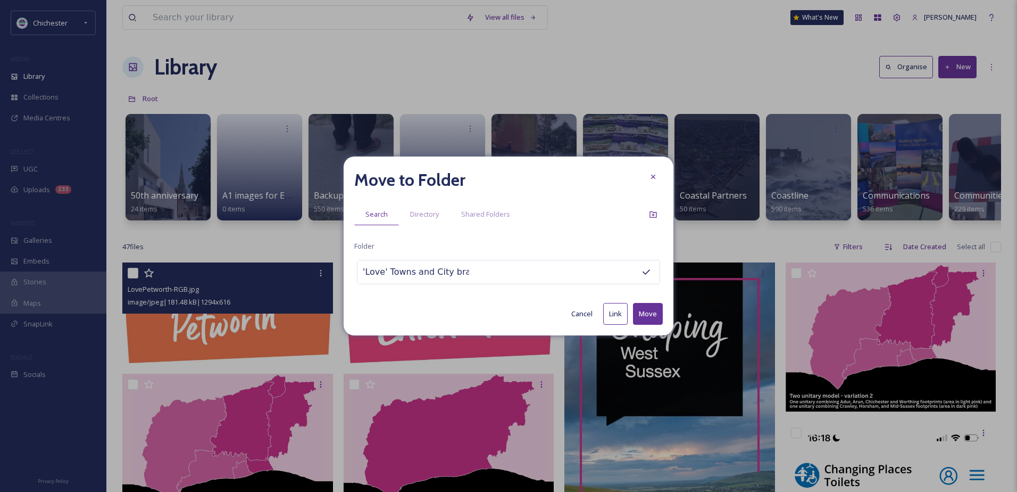
click at [662, 321] on button "Move" at bounding box center [648, 314] width 30 height 22
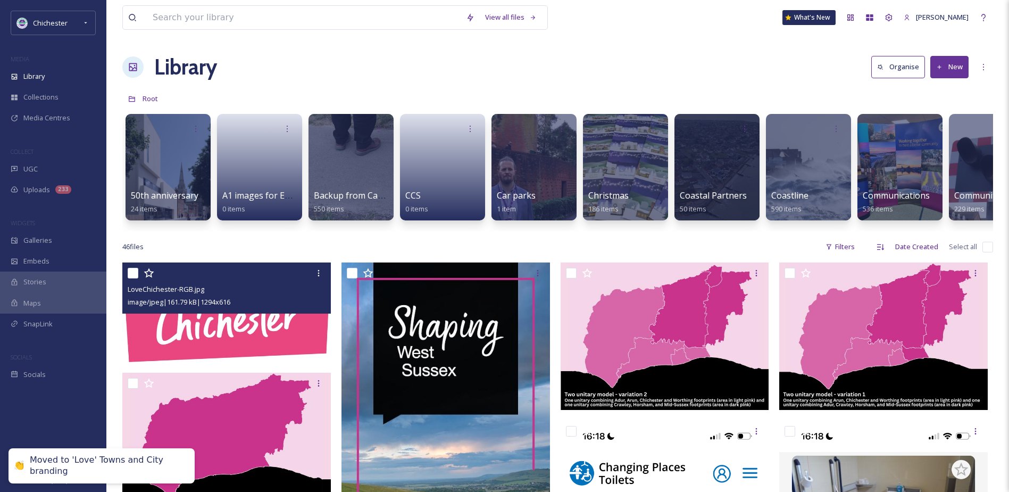
click at [256, 327] on img at bounding box center [226, 311] width 209 height 99
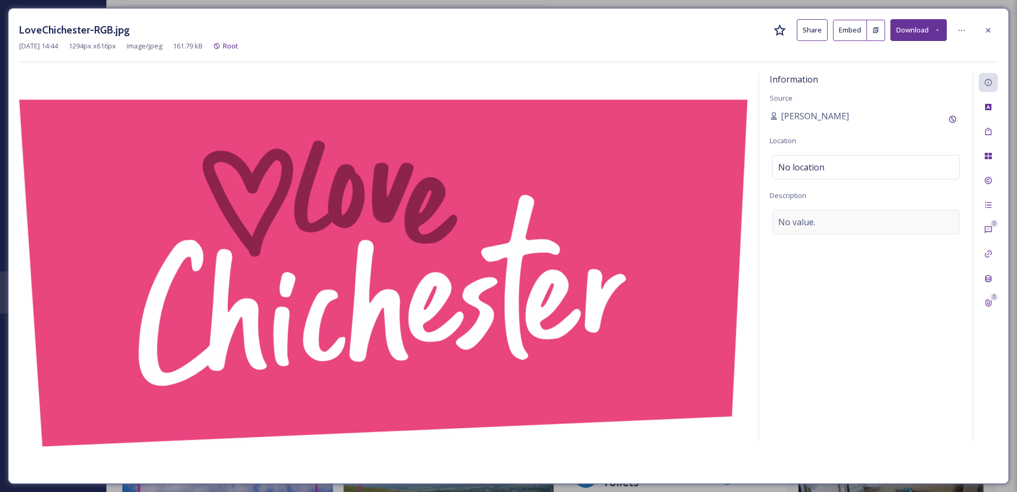
click at [827, 219] on div "No value." at bounding box center [866, 222] width 187 height 24
type textarea "Love Chichester branding"
click at [989, 135] on icon at bounding box center [988, 131] width 6 height 7
click at [842, 133] on div "No tags" at bounding box center [866, 130] width 187 height 24
click at [830, 135] on input at bounding box center [831, 130] width 106 height 13
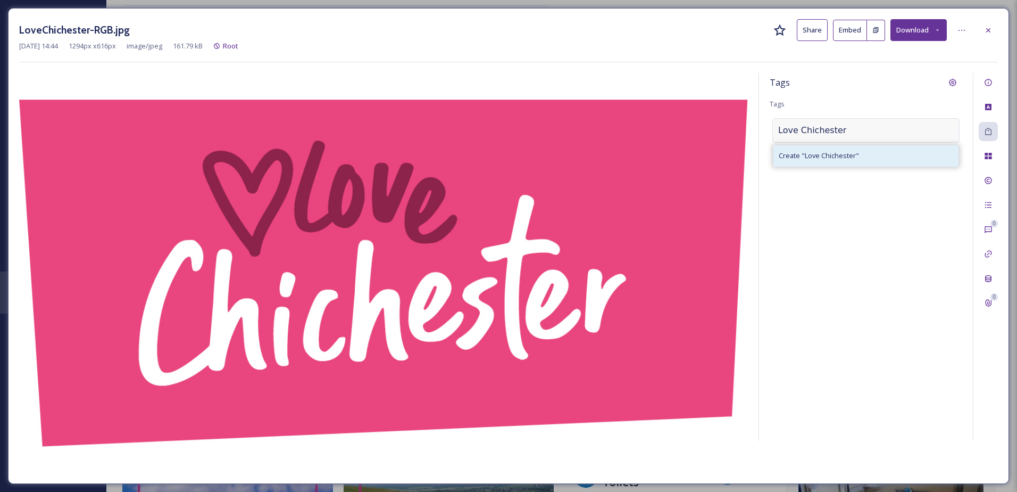
type input "Love Chichester"
click at [853, 150] on div "Create " Love Chichester "" at bounding box center [866, 155] width 185 height 21
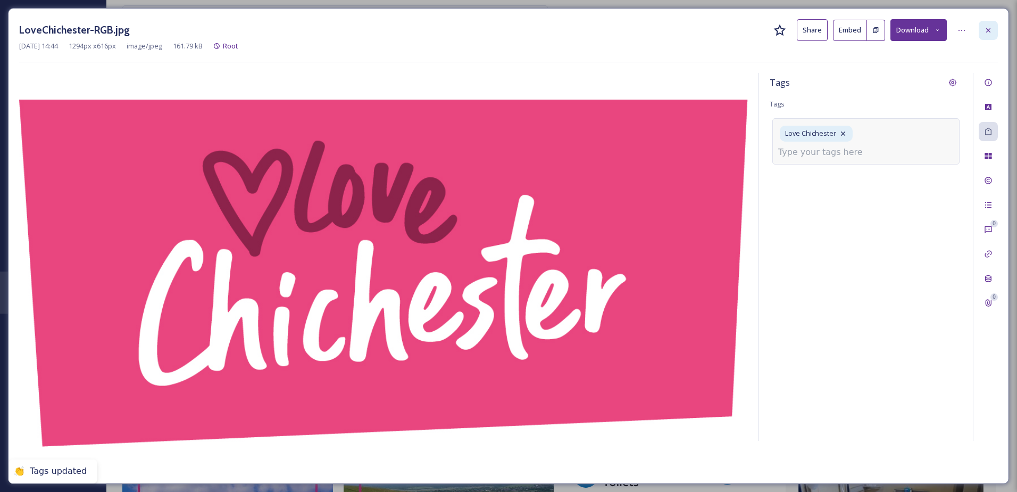
click at [990, 28] on icon at bounding box center [988, 30] width 9 height 9
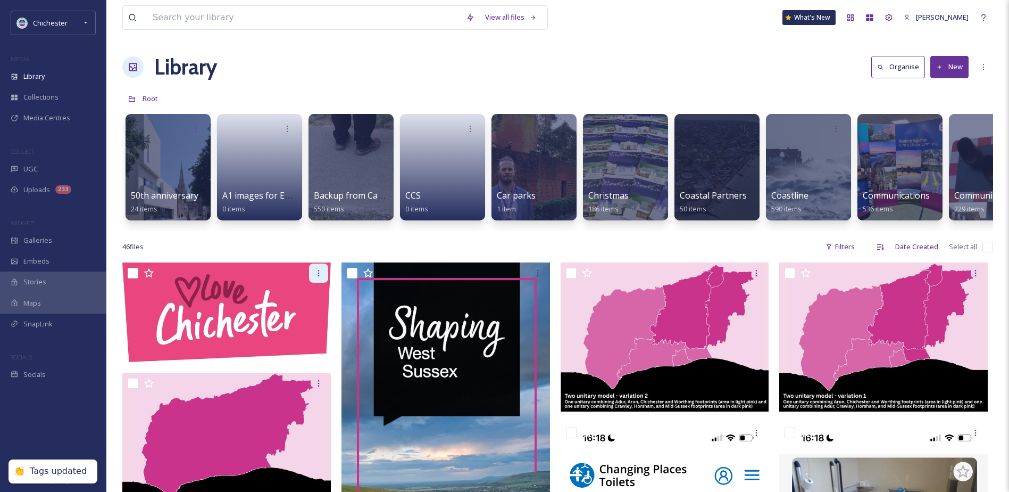
drag, startPoint x: 319, startPoint y: 269, endPoint x: 324, endPoint y: 278, distance: 10.7
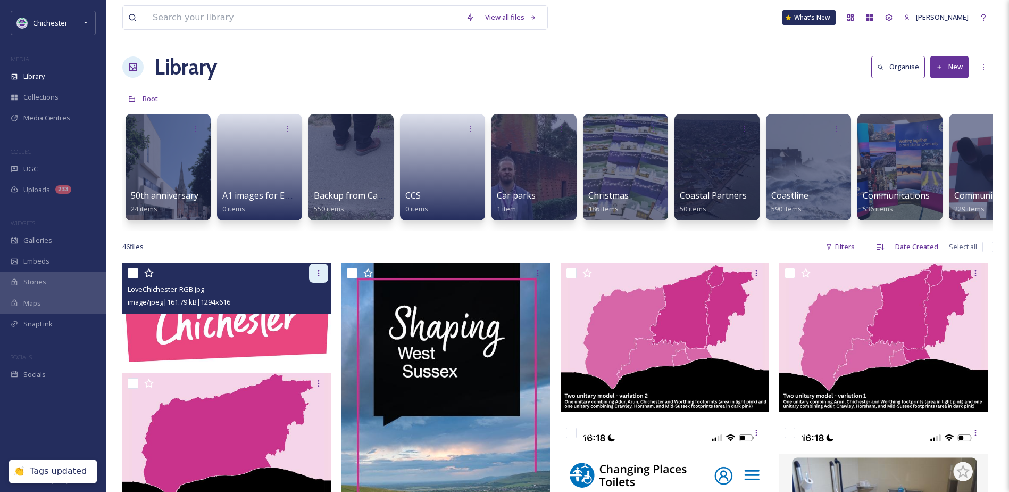
click at [324, 278] on div at bounding box center [318, 272] width 19 height 19
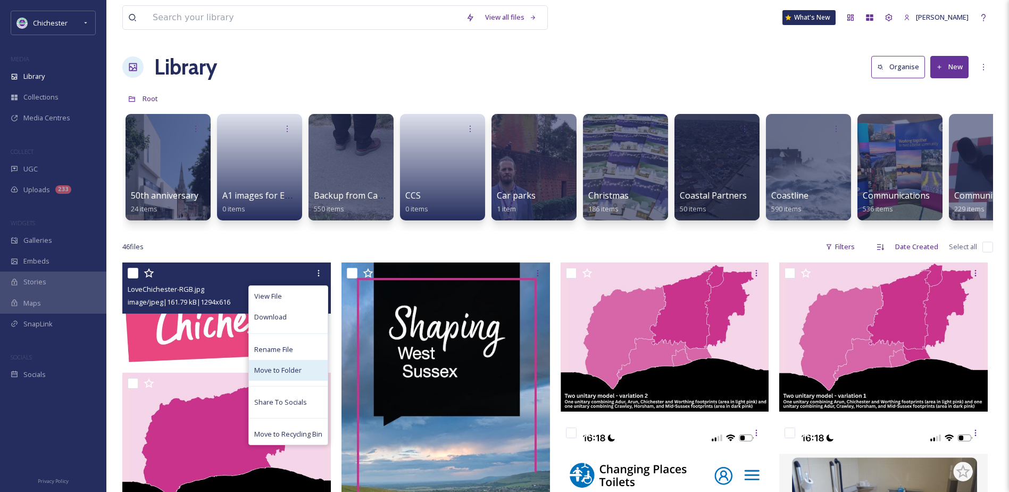
click at [271, 375] on span "Move to Folder" at bounding box center [277, 370] width 47 height 10
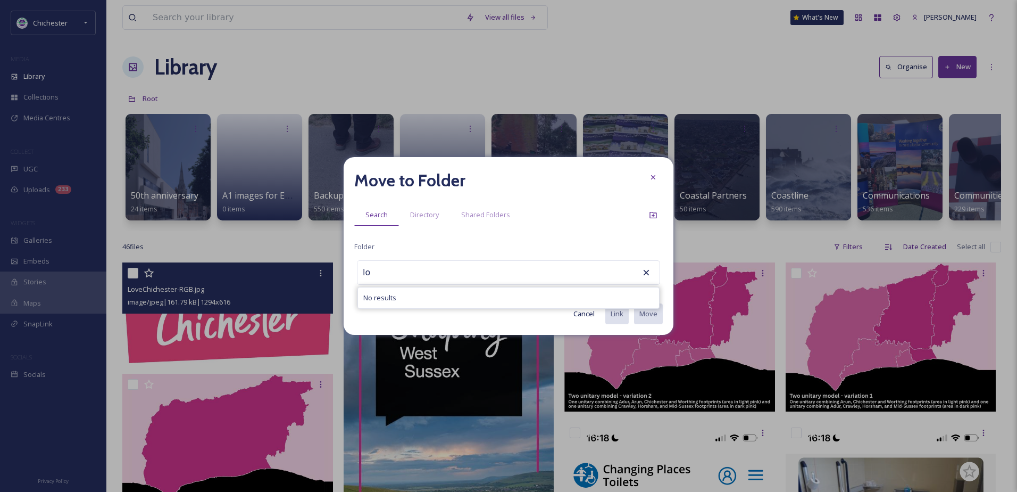
type input "l"
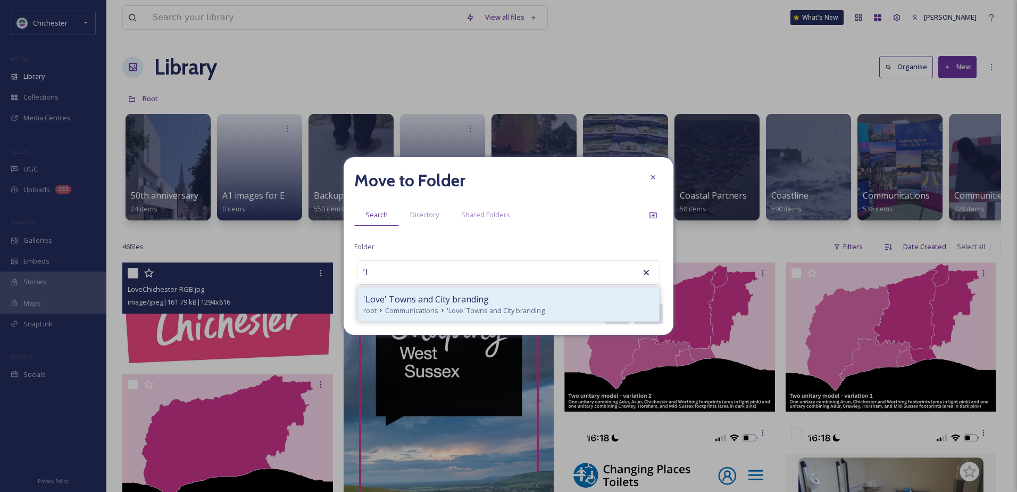
click at [433, 303] on span "'Love' Towns and City branding" at bounding box center [426, 299] width 126 height 13
type input "'Love' Towns and City branding"
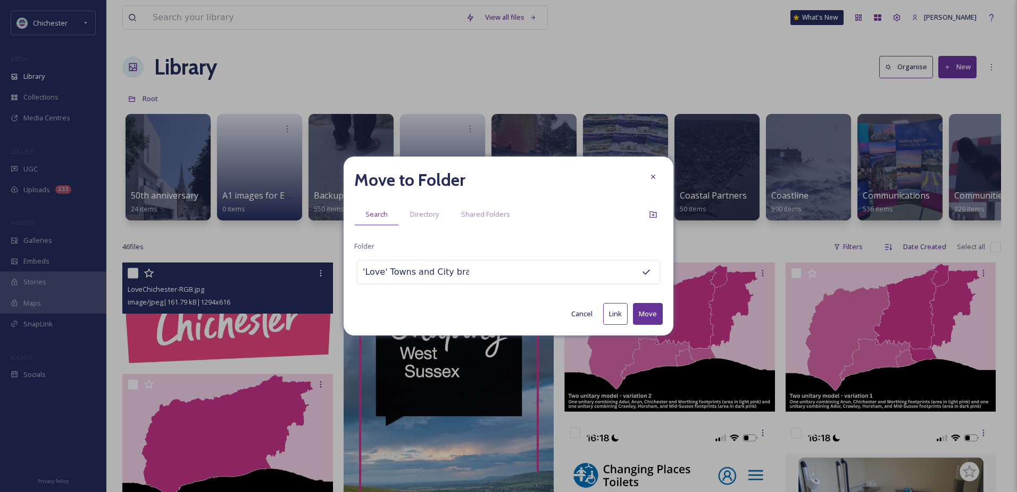
click at [654, 311] on button "Move" at bounding box center [648, 314] width 30 height 22
